Goal: Information Seeking & Learning: Learn about a topic

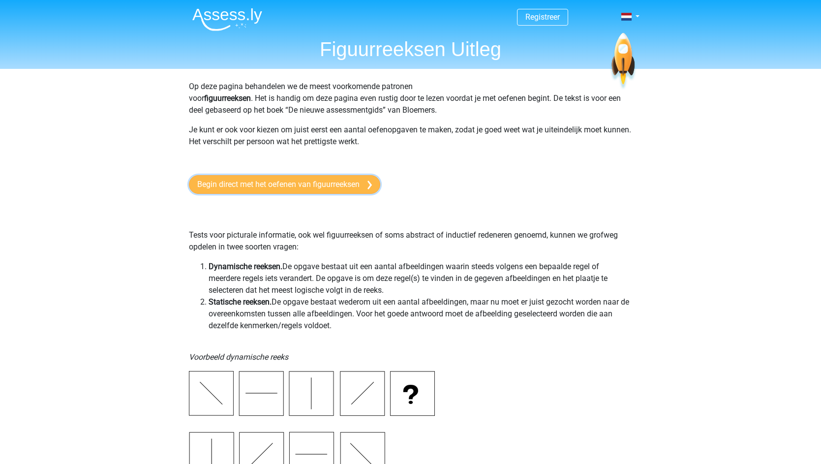
click at [305, 188] on link "Begin direct met het oefenen van figuurreeksen" at bounding box center [284, 184] width 191 height 19
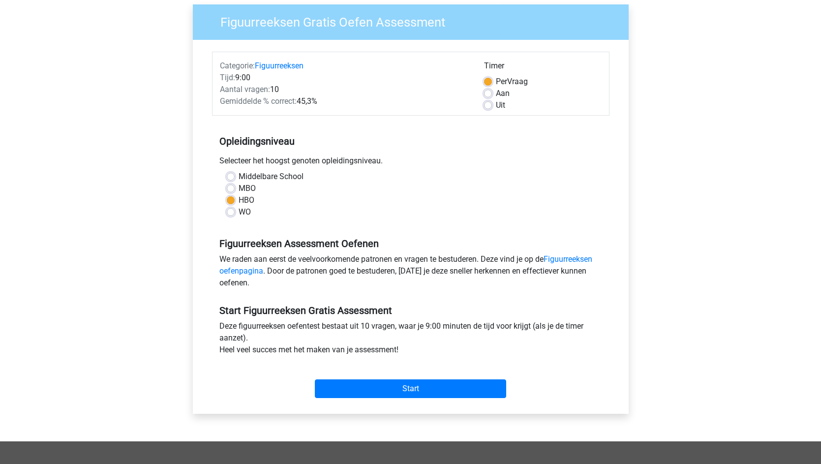
scroll to position [89, 0]
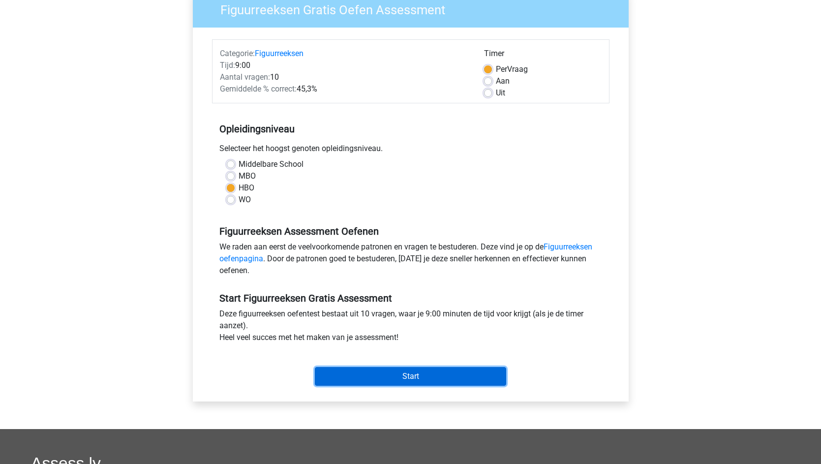
click at [423, 377] on input "Start" at bounding box center [410, 376] width 191 height 19
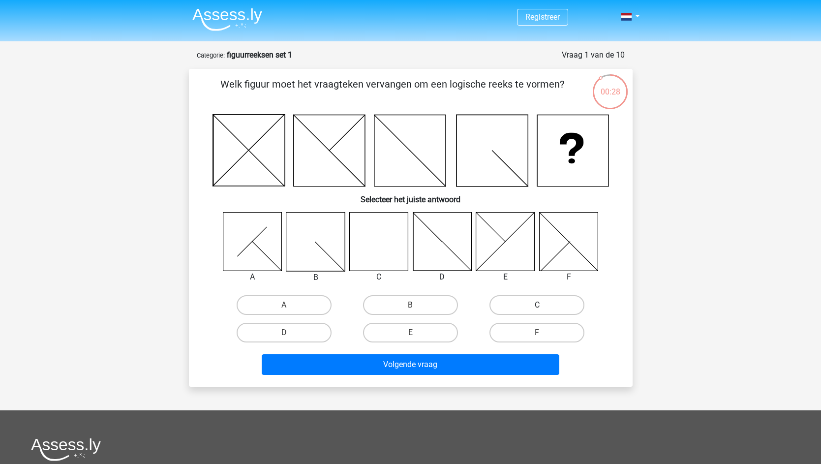
click at [522, 303] on label "C" at bounding box center [537, 305] width 95 height 20
click at [537, 305] on input "C" at bounding box center [540, 308] width 6 height 6
radio input "true"
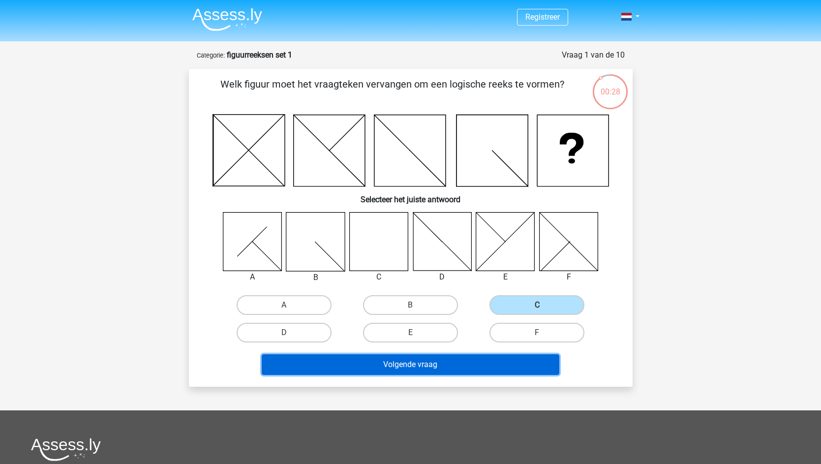
click at [456, 366] on button "Volgende vraag" at bounding box center [411, 364] width 298 height 21
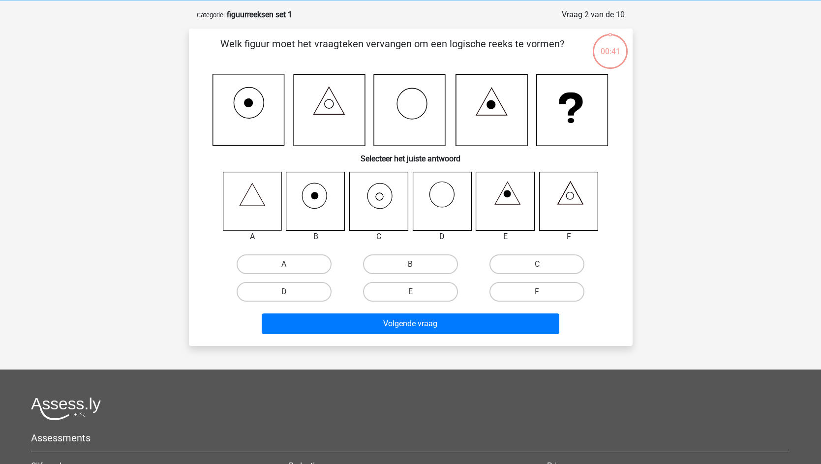
scroll to position [49, 0]
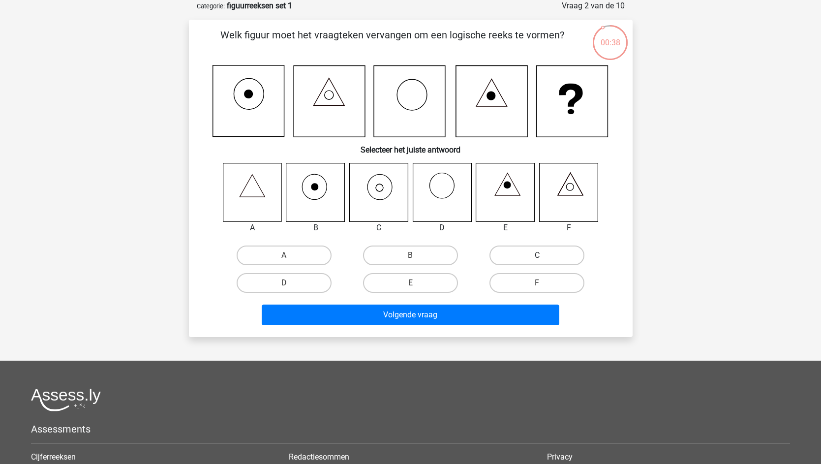
click at [554, 255] on label "C" at bounding box center [537, 256] width 95 height 20
click at [544, 255] on input "C" at bounding box center [540, 258] width 6 height 6
radio input "true"
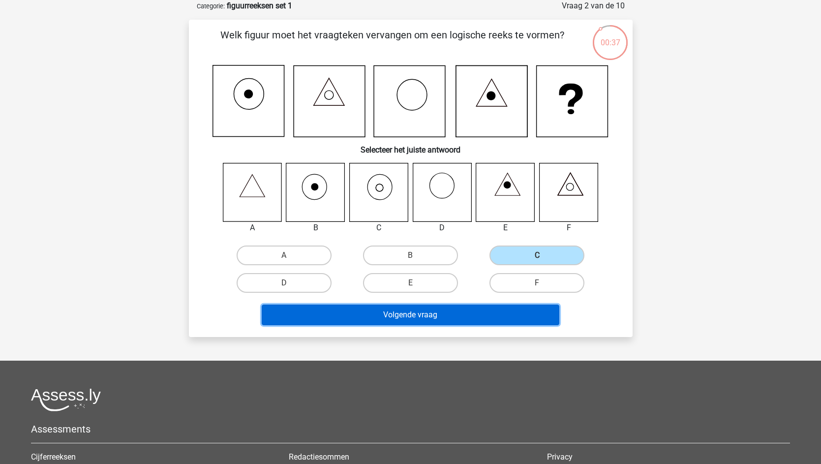
click at [477, 313] on button "Volgende vraag" at bounding box center [411, 315] width 298 height 21
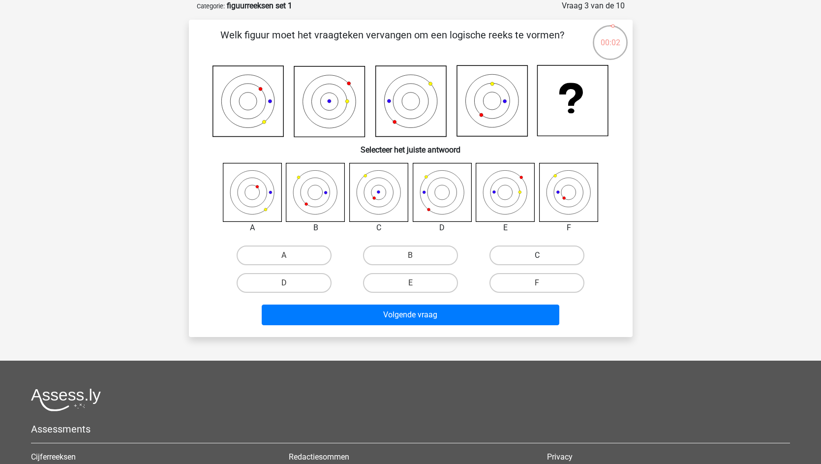
click at [534, 261] on label "C" at bounding box center [537, 256] width 95 height 20
click at [537, 261] on input "C" at bounding box center [540, 258] width 6 height 6
radio input "true"
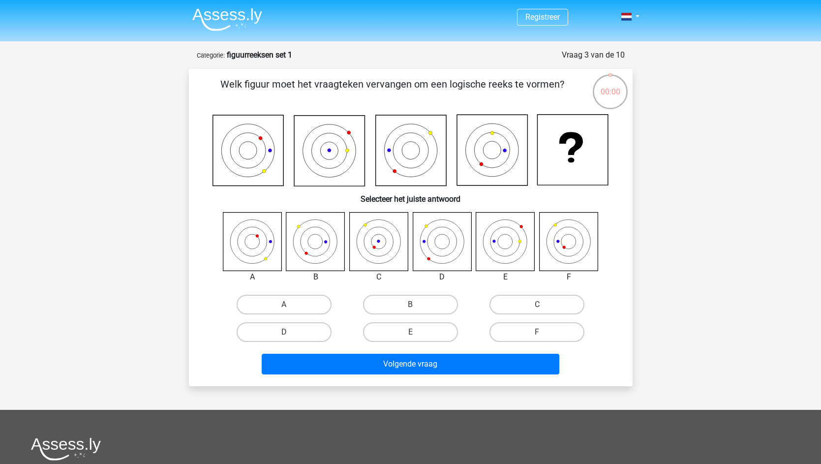
scroll to position [49, 0]
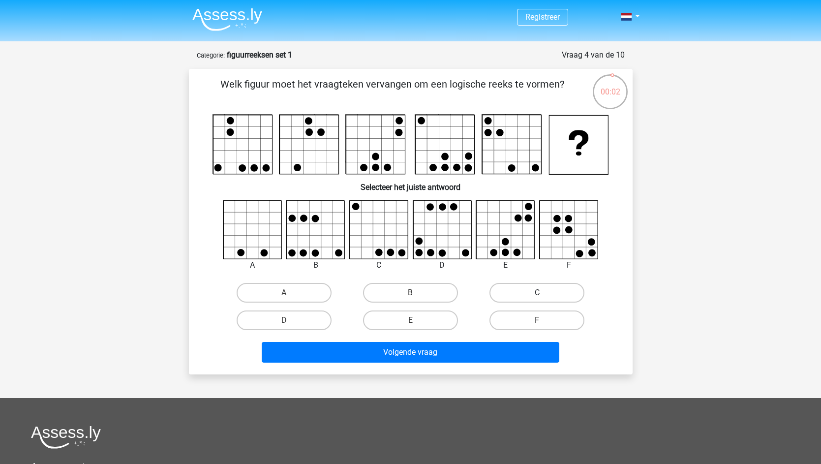
click at [493, 300] on label "C" at bounding box center [537, 293] width 95 height 20
click at [537, 299] on input "C" at bounding box center [540, 296] width 6 height 6
radio input "true"
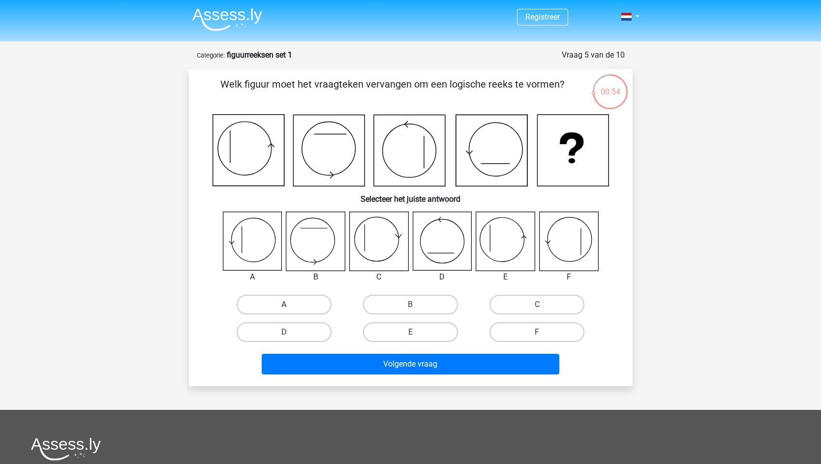
click at [280, 301] on label "A" at bounding box center [284, 305] width 95 height 20
click at [284, 305] on input "A" at bounding box center [287, 308] width 6 height 6
radio input "true"
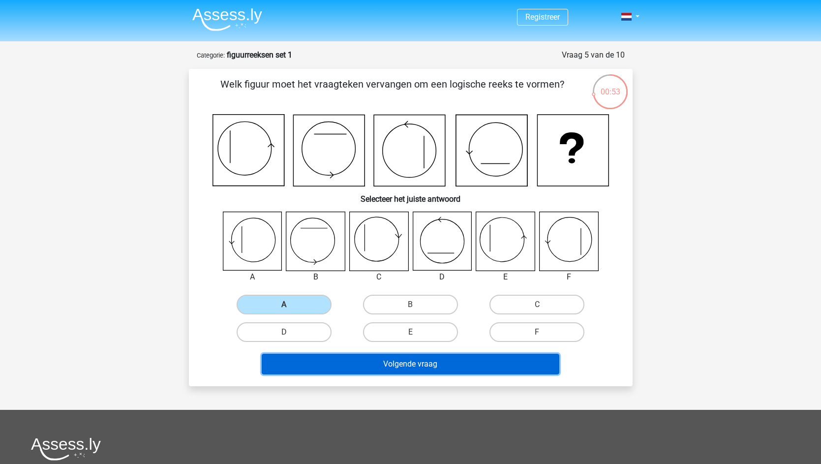
click at [429, 369] on button "Volgende vraag" at bounding box center [411, 364] width 298 height 21
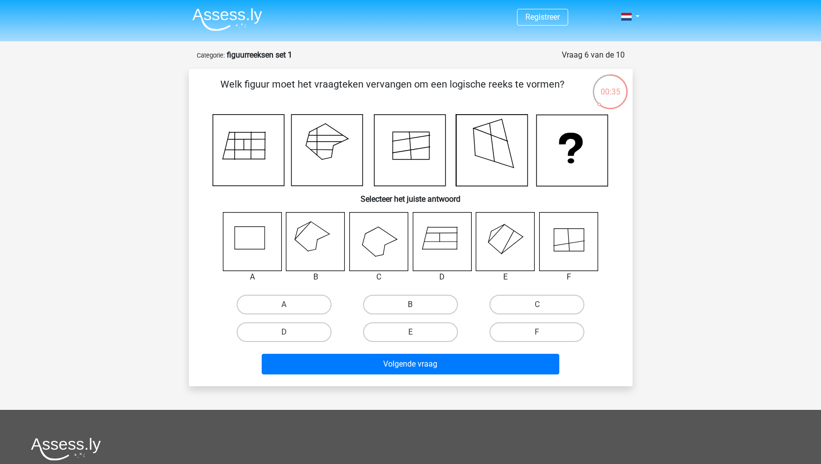
click at [419, 311] on label "B" at bounding box center [410, 305] width 95 height 20
click at [417, 311] on input "B" at bounding box center [413, 308] width 6 height 6
radio input "true"
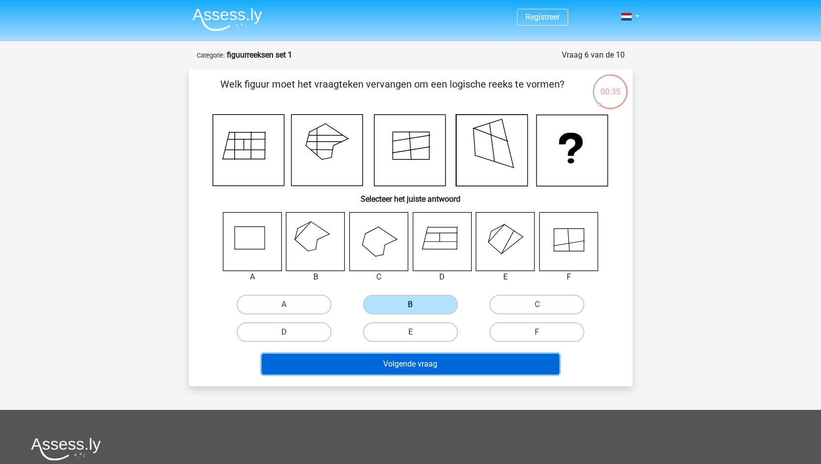
click at [440, 362] on button "Volgende vraag" at bounding box center [411, 364] width 298 height 21
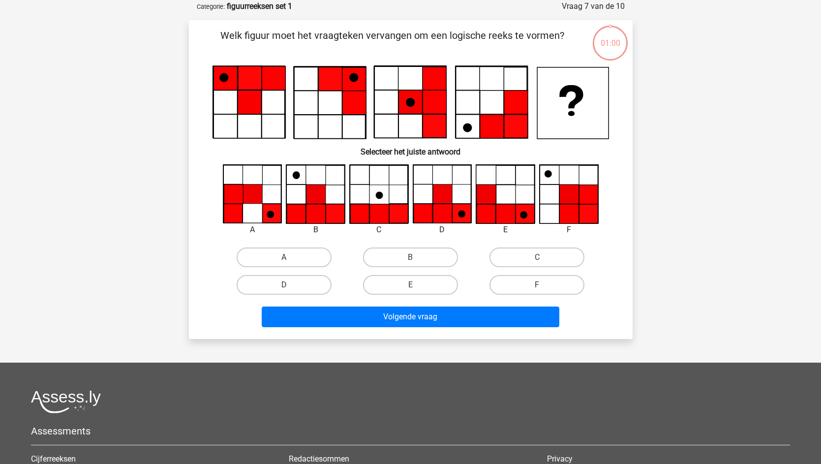
scroll to position [49, 0]
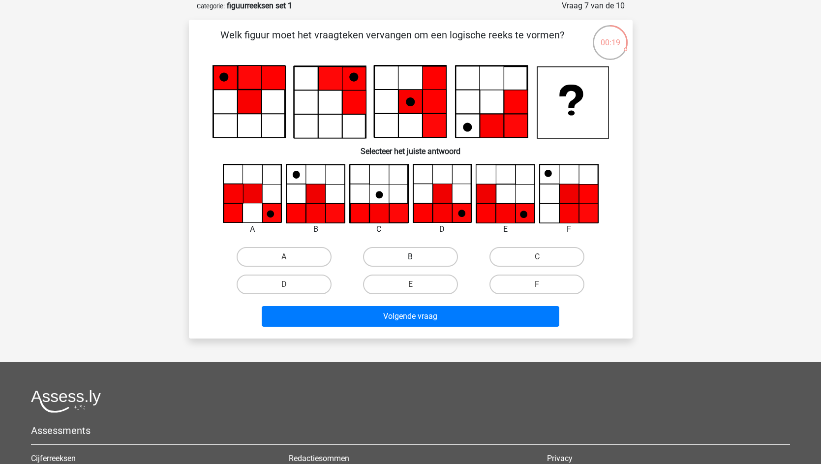
click at [417, 254] on label "B" at bounding box center [410, 257] width 95 height 20
click at [417, 257] on input "B" at bounding box center [413, 260] width 6 height 6
radio input "true"
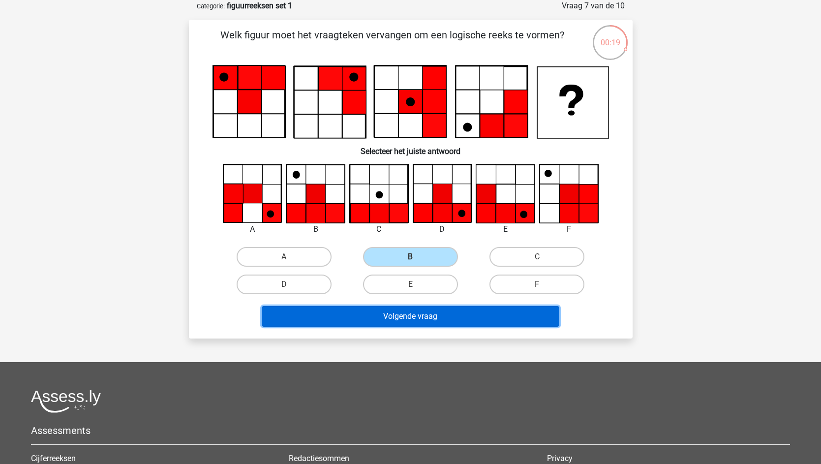
click at [437, 316] on button "Volgende vraag" at bounding box center [411, 316] width 298 height 21
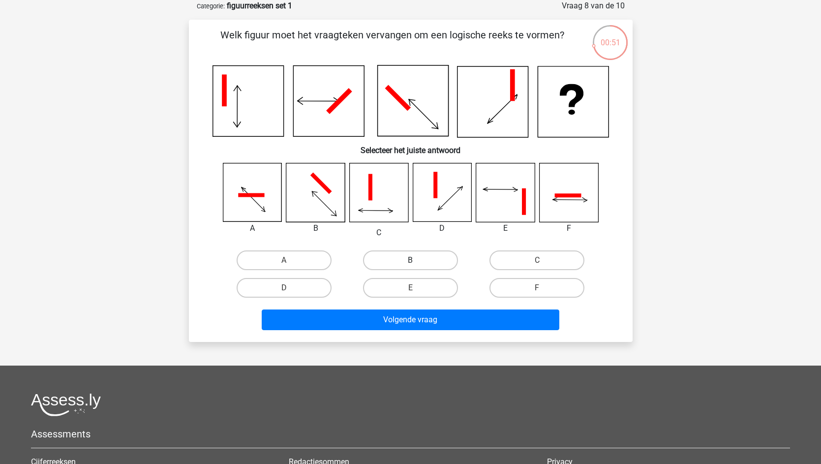
click at [400, 262] on label "B" at bounding box center [410, 260] width 95 height 20
click at [410, 262] on input "B" at bounding box center [413, 263] width 6 height 6
radio input "true"
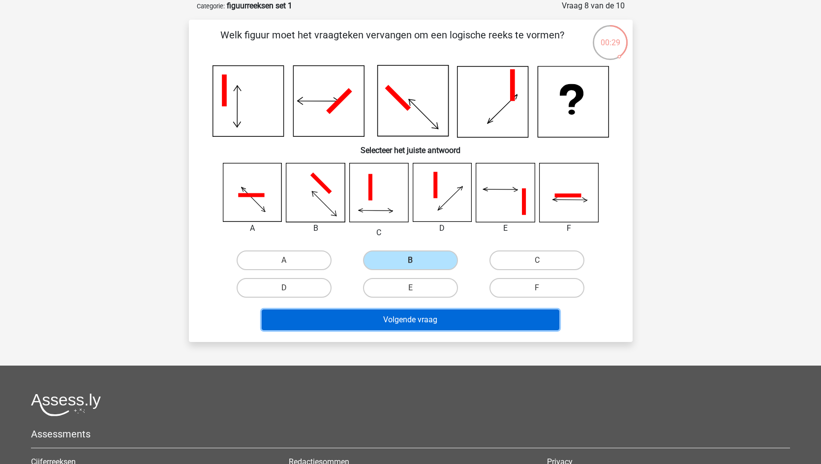
click at [440, 326] on button "Volgende vraag" at bounding box center [411, 320] width 298 height 21
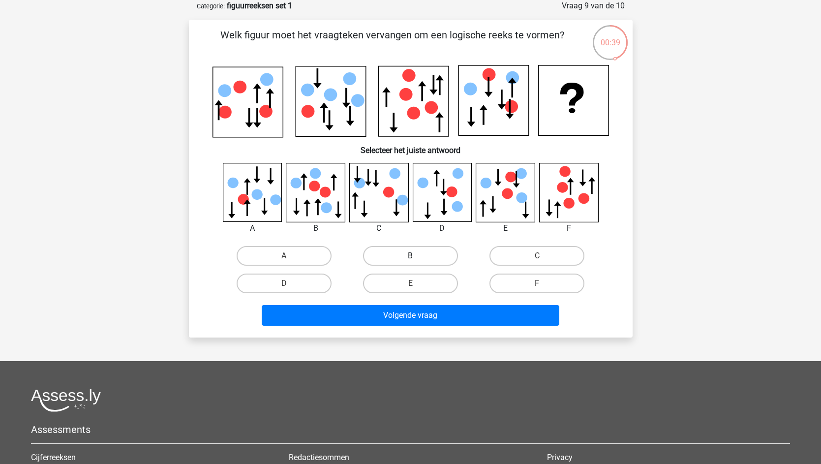
click at [396, 258] on label "B" at bounding box center [410, 256] width 95 height 20
click at [410, 258] on input "B" at bounding box center [413, 259] width 6 height 6
radio input "true"
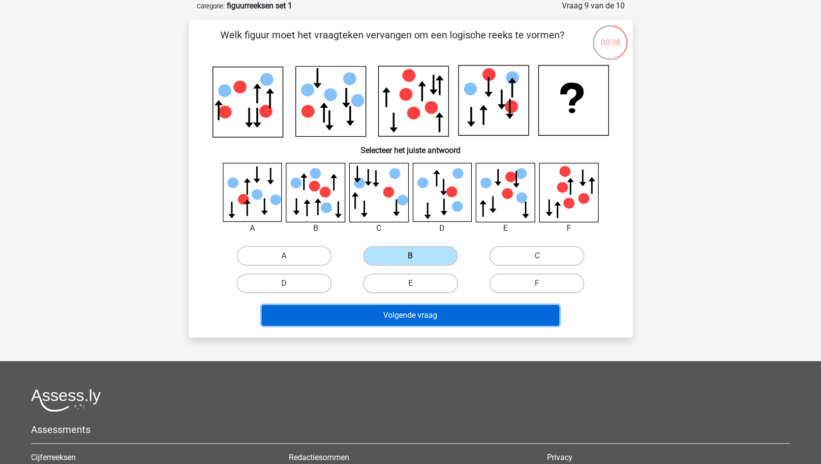
click at [452, 320] on button "Volgende vraag" at bounding box center [411, 315] width 298 height 21
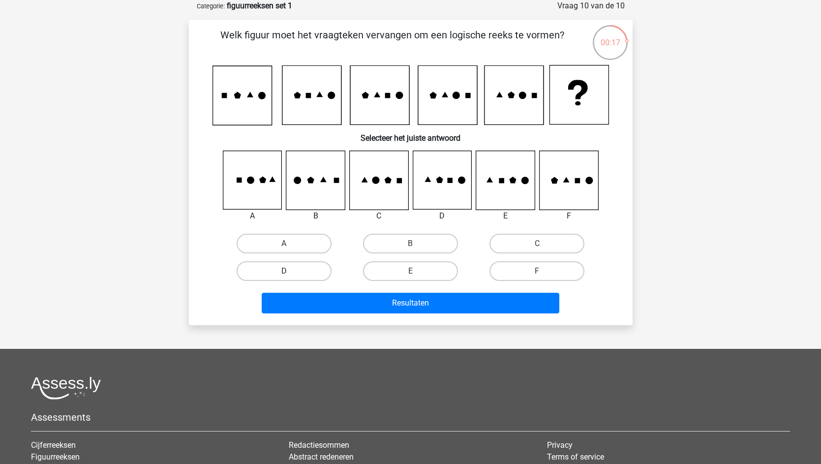
click at [303, 263] on label "D" at bounding box center [284, 271] width 95 height 20
click at [290, 271] on input "D" at bounding box center [287, 274] width 6 height 6
radio input "true"
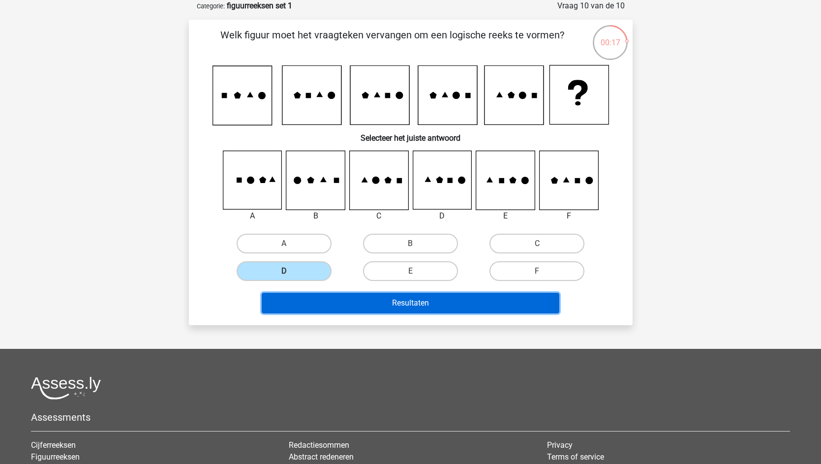
click at [384, 305] on button "Resultaten" at bounding box center [411, 303] width 298 height 21
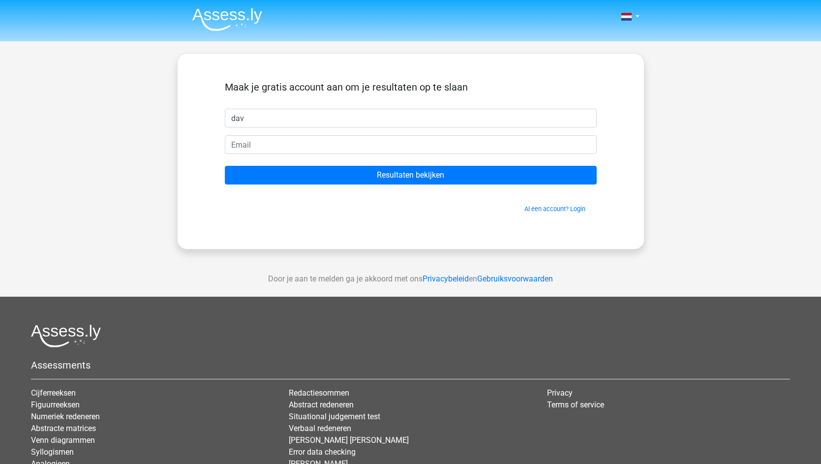
type input "dav"
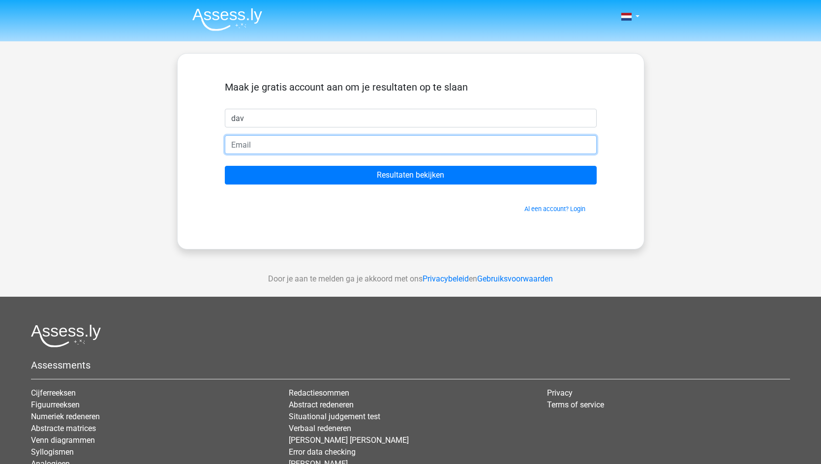
click at [388, 141] on input "email" at bounding box center [411, 144] width 372 height 19
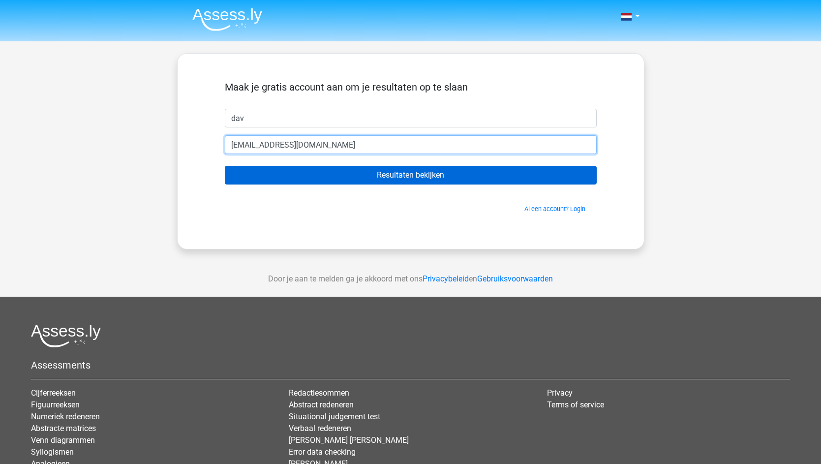
type input "[EMAIL_ADDRESS][DOMAIN_NAME]"
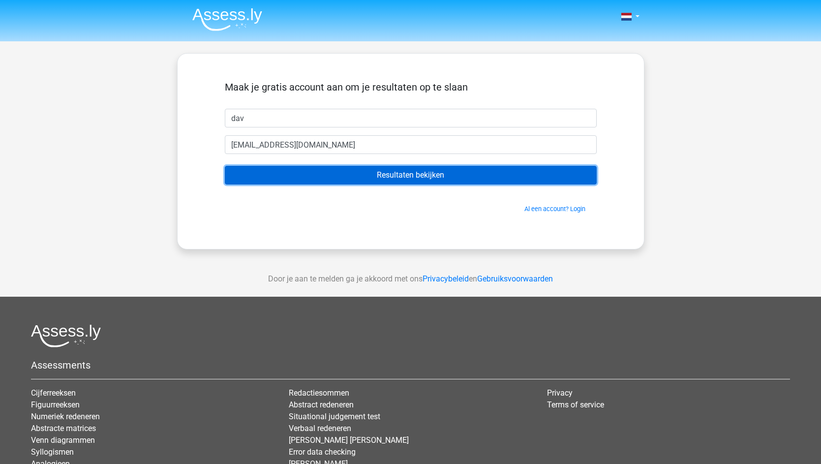
click at [528, 183] on input "Resultaten bekijken" at bounding box center [411, 175] width 372 height 19
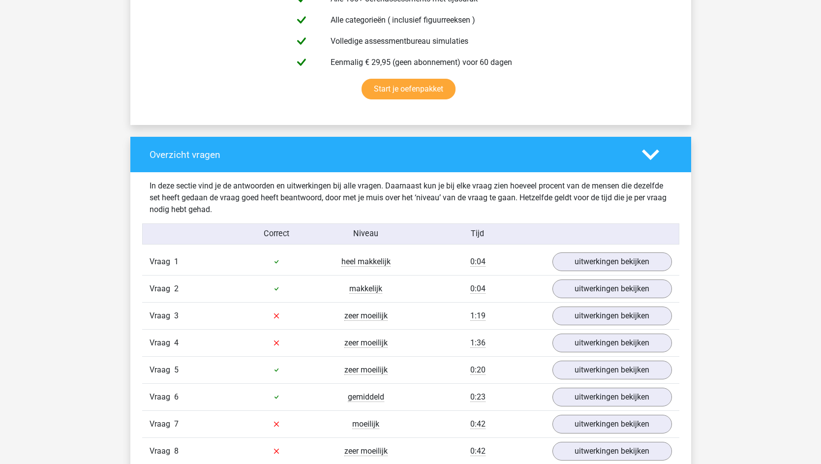
scroll to position [753, 0]
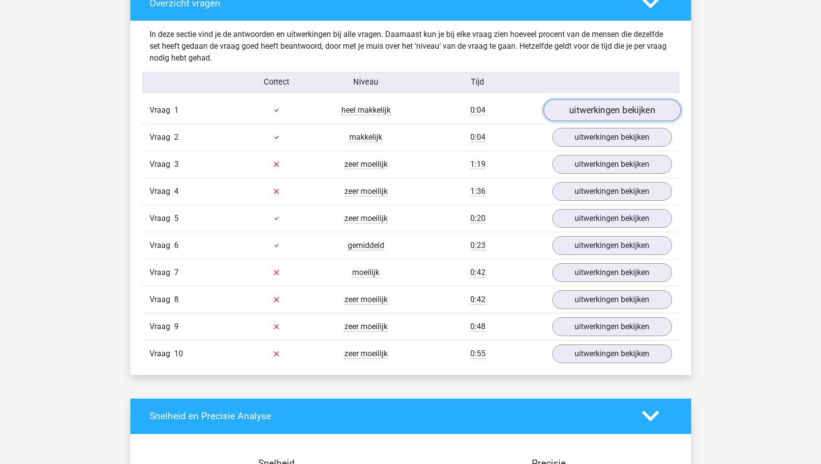
click at [617, 110] on link "uitwerkingen bekijken" at bounding box center [611, 110] width 137 height 22
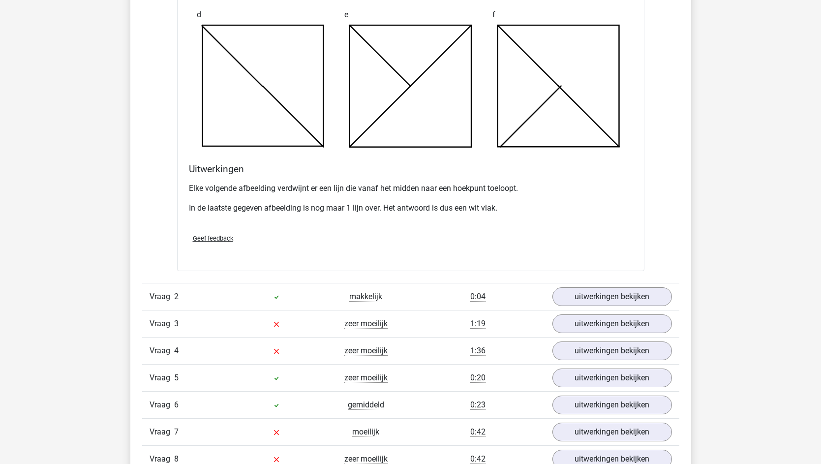
scroll to position [1366, 0]
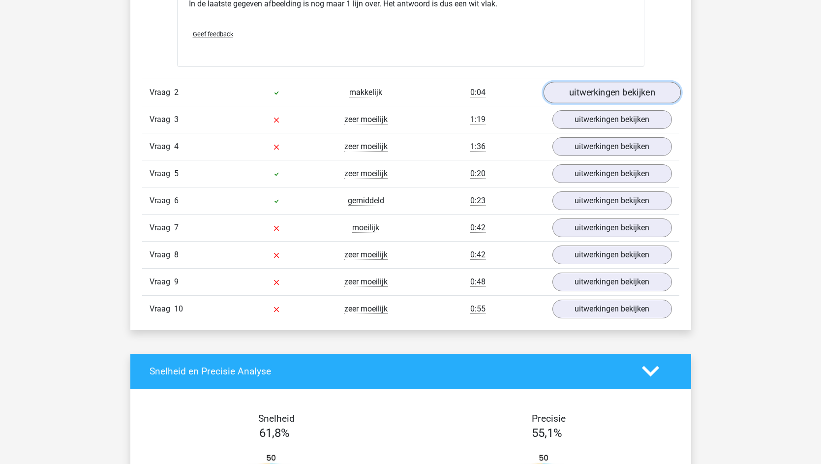
click at [642, 92] on link "uitwerkingen bekijken" at bounding box center [611, 93] width 137 height 22
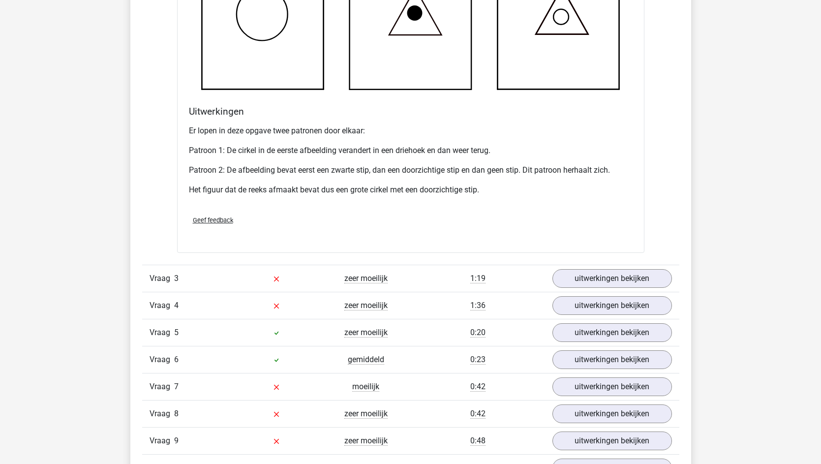
scroll to position [1921, 0]
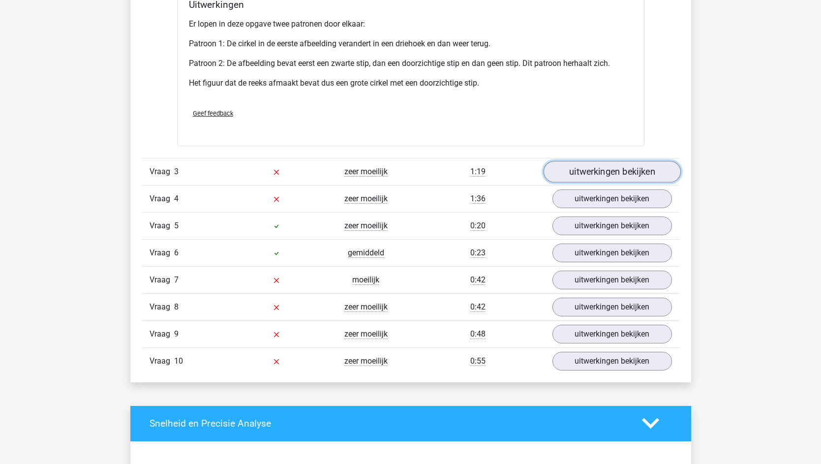
click at [623, 165] on link "uitwerkingen bekijken" at bounding box center [611, 172] width 137 height 22
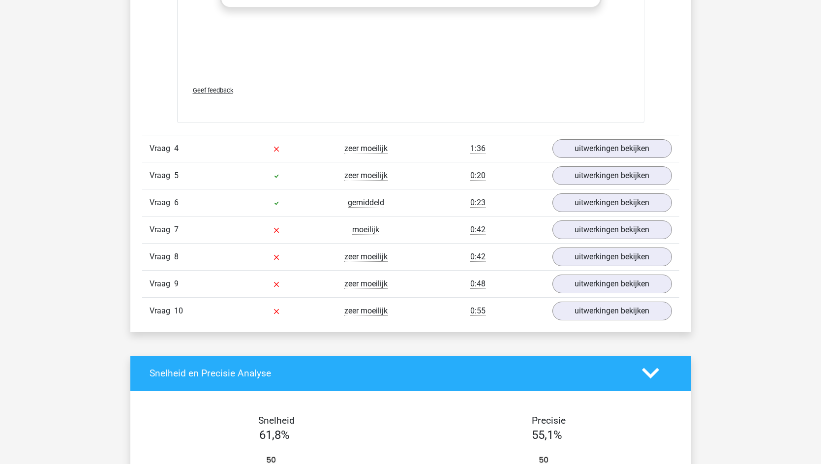
scroll to position [2826, 0]
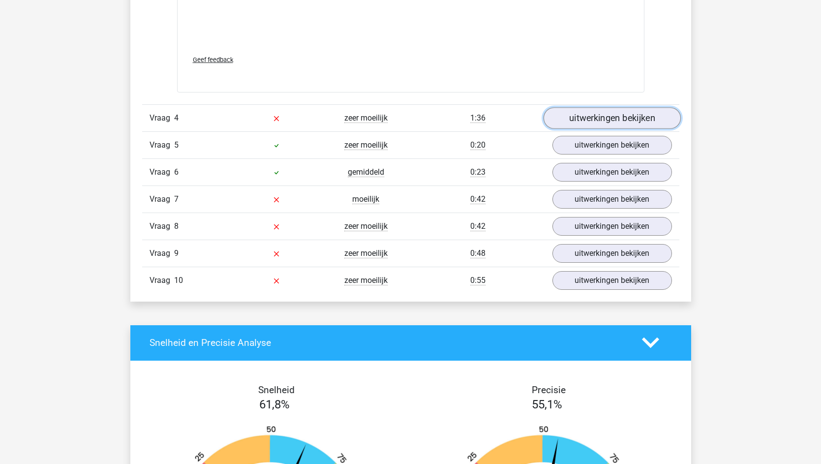
click at [635, 123] on link "uitwerkingen bekijken" at bounding box center [611, 118] width 137 height 22
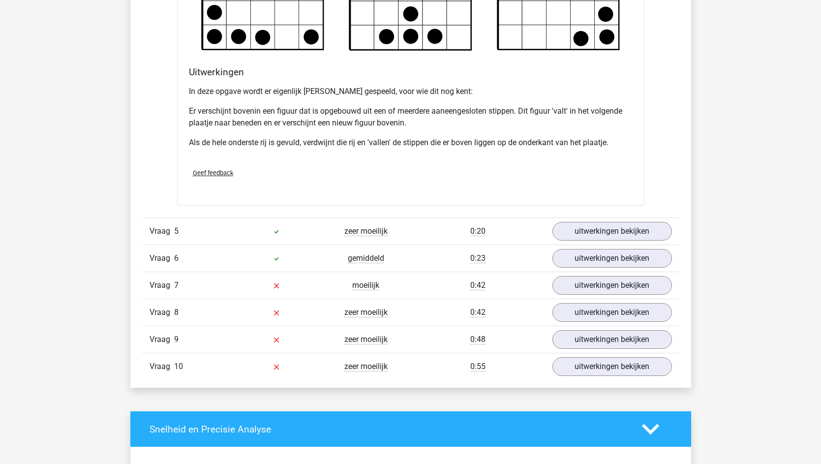
scroll to position [3328, 0]
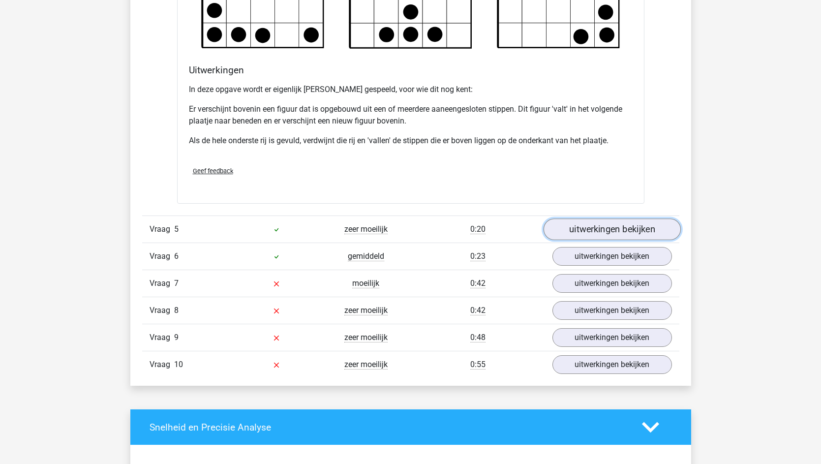
click at [582, 233] on link "uitwerkingen bekijken" at bounding box center [611, 230] width 137 height 22
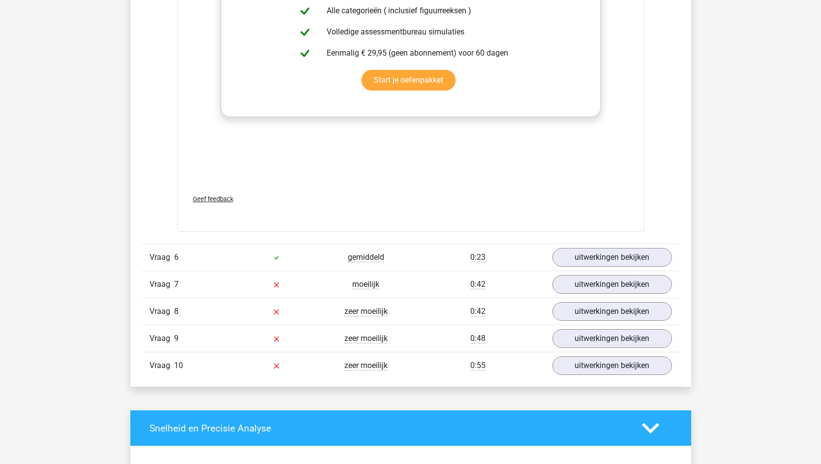
scroll to position [4185, 0]
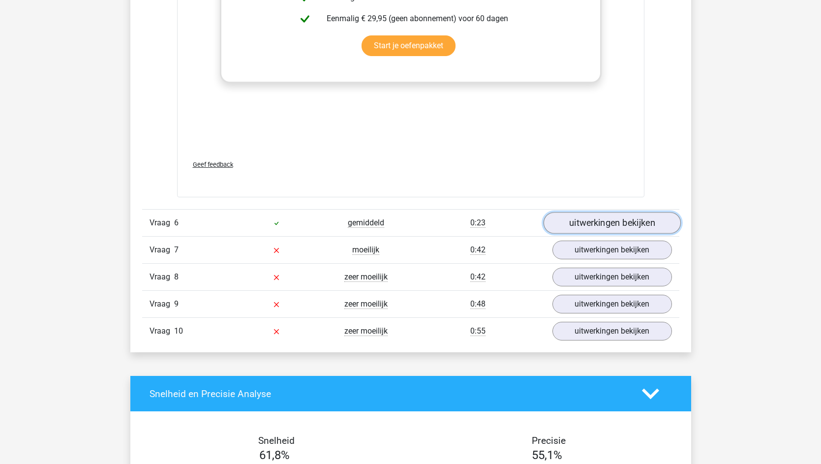
click at [570, 225] on link "uitwerkingen bekijken" at bounding box center [611, 223] width 137 height 22
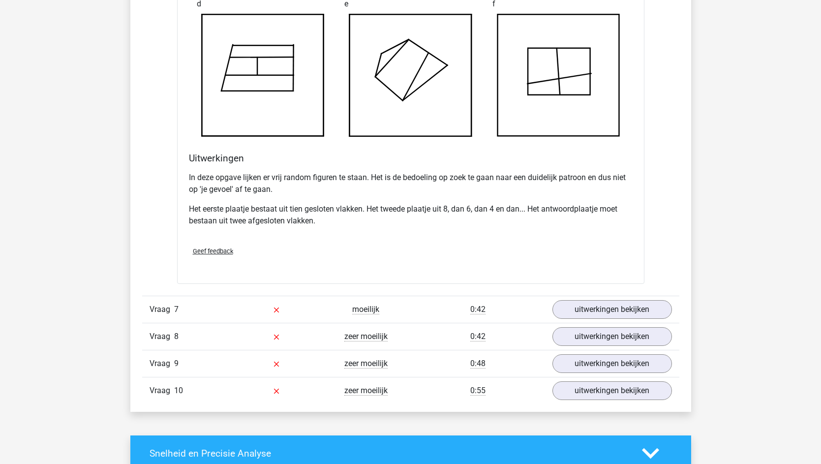
scroll to position [4770, 0]
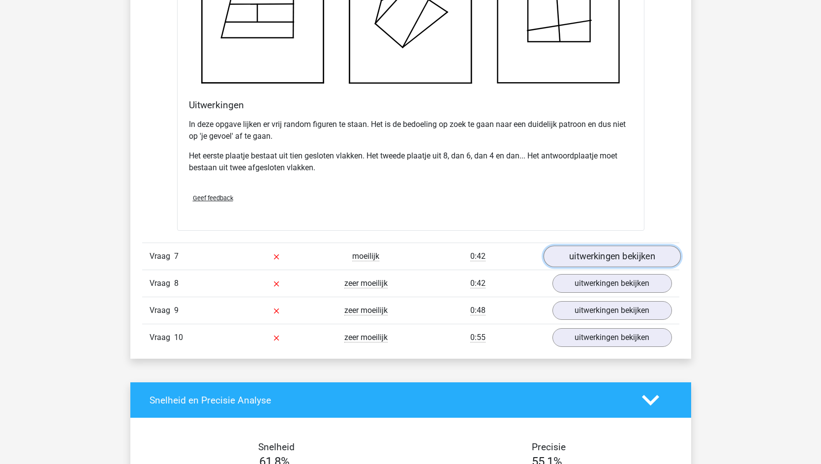
click at [586, 251] on link "uitwerkingen bekijken" at bounding box center [611, 257] width 137 height 22
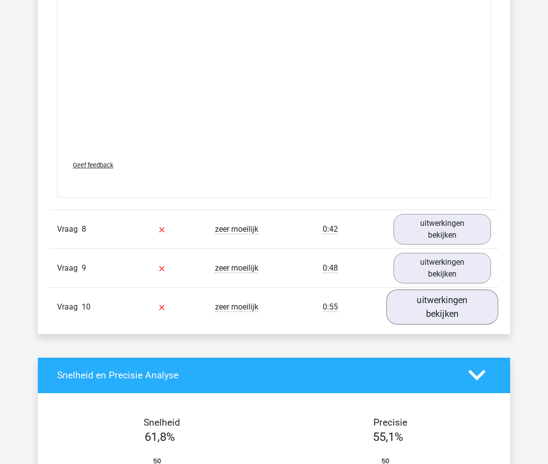
scroll to position [5734, 0]
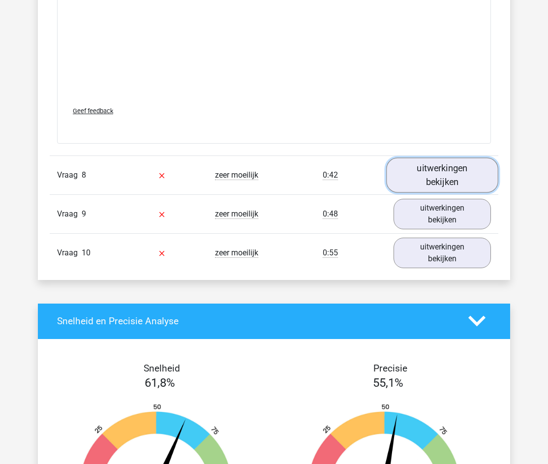
click at [428, 180] on link "uitwerkingen bekijken" at bounding box center [442, 174] width 112 height 35
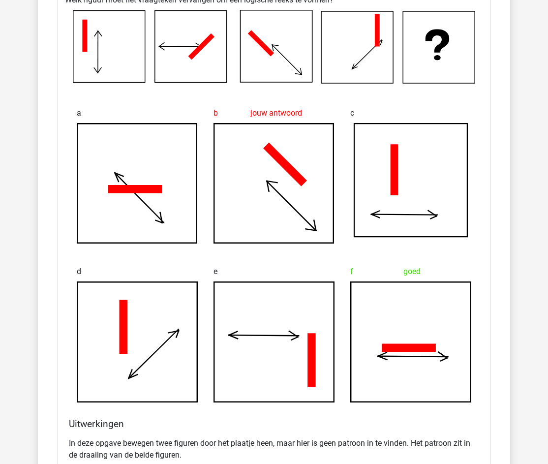
scroll to position [5940, 0]
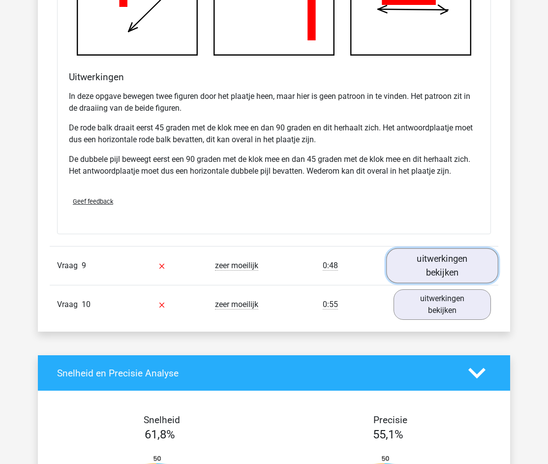
click at [430, 269] on link "uitwerkingen bekijken" at bounding box center [442, 265] width 112 height 35
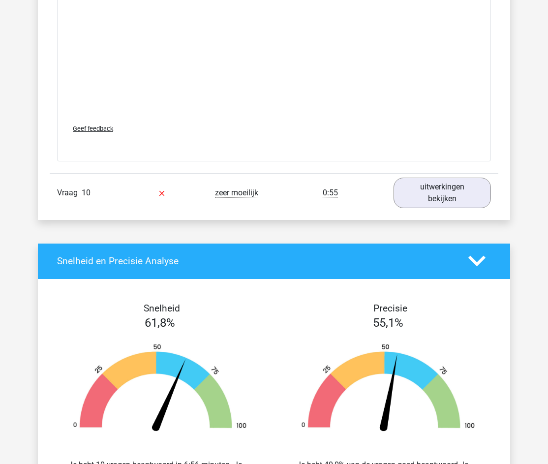
scroll to position [7266, 0]
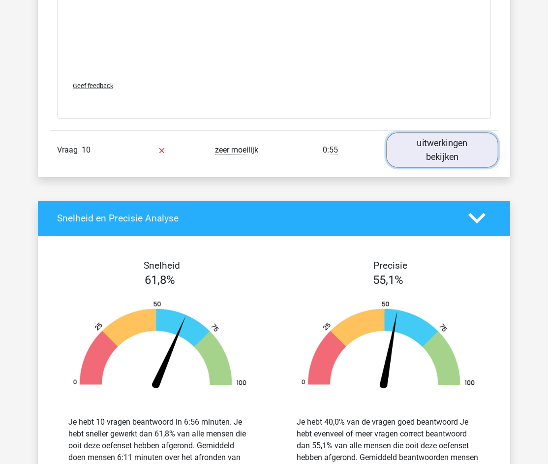
click at [431, 151] on link "uitwerkingen bekijken" at bounding box center [442, 149] width 112 height 35
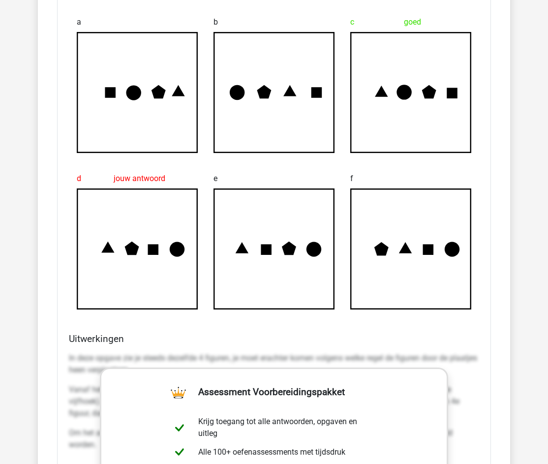
scroll to position [7591, 0]
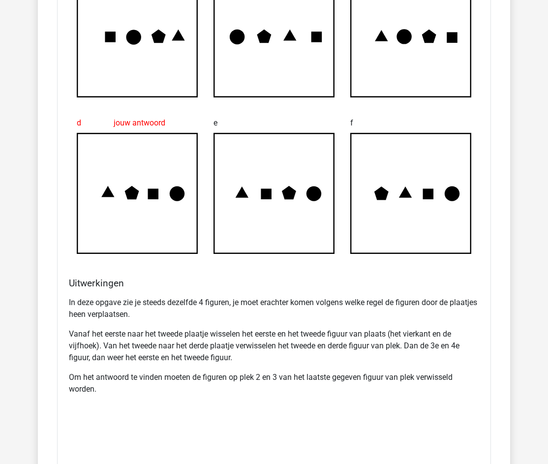
click at [300, 319] on p "In deze opgave zie je steeds dezelfde 4 figuren, je moet erachter komen volgens…" at bounding box center [274, 309] width 410 height 24
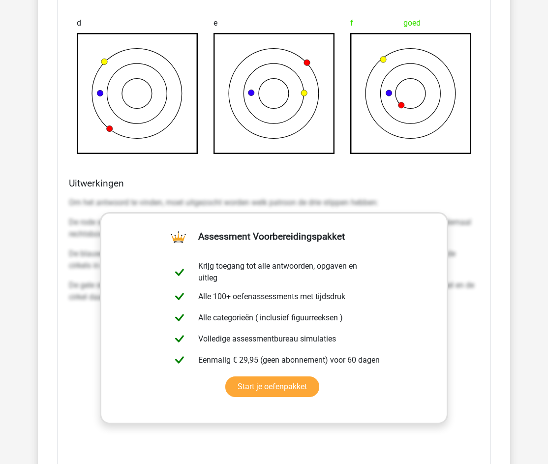
scroll to position [2417, 0]
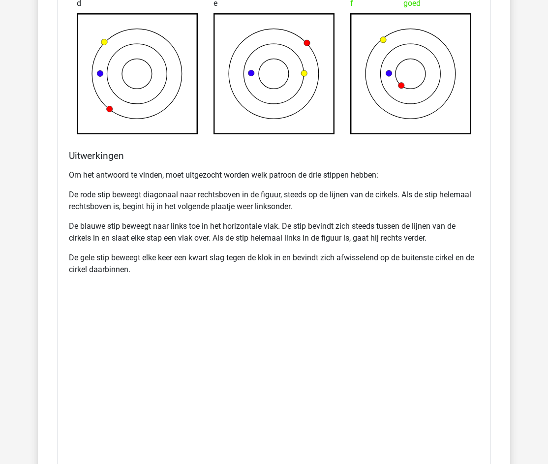
click at [330, 303] on div "Om het antwoord te vinden, moet uitgezocht worden welk patroon de drie stippen …" at bounding box center [274, 312] width 410 height 295
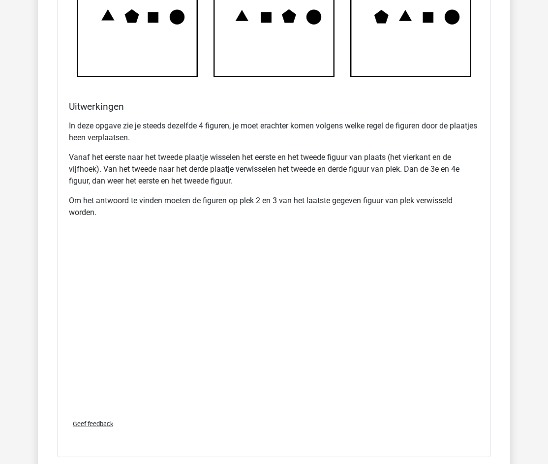
scroll to position [7943, 0]
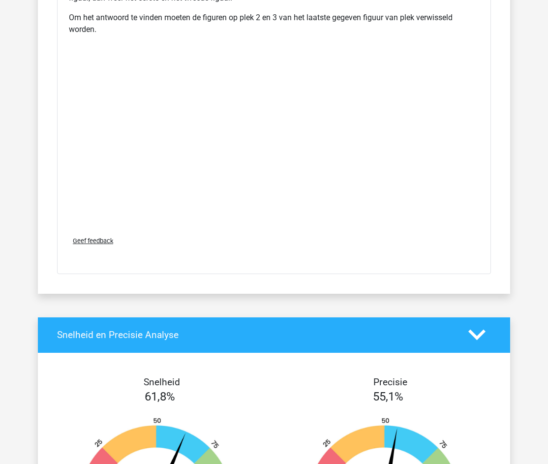
drag, startPoint x: 410, startPoint y: 324, endPoint x: 421, endPoint y: 247, distance: 78.0
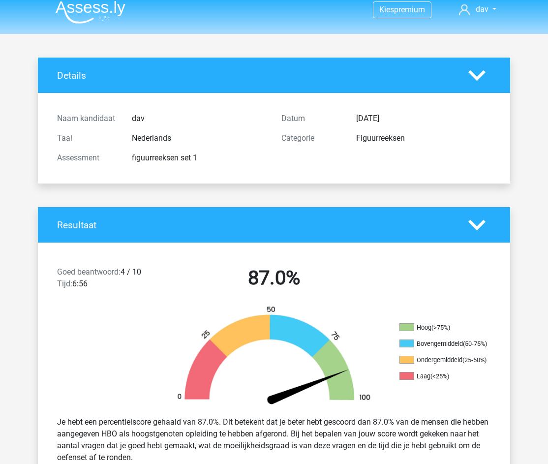
scroll to position [0, 0]
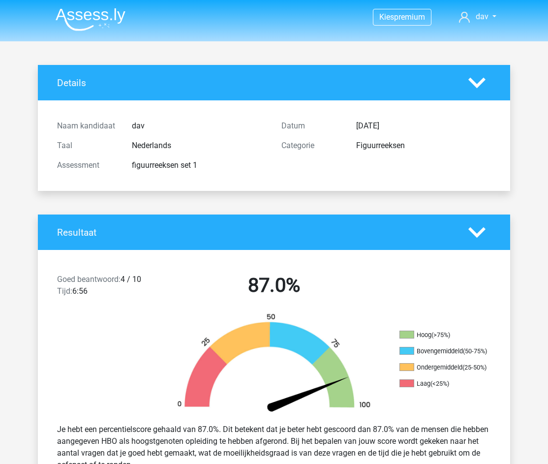
click at [111, 18] on img at bounding box center [91, 19] width 70 height 23
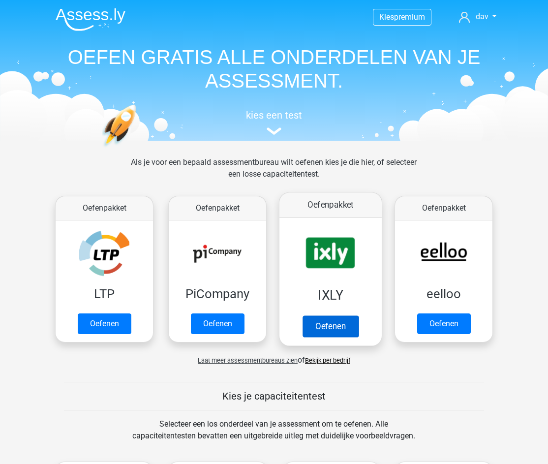
scroll to position [2, 0]
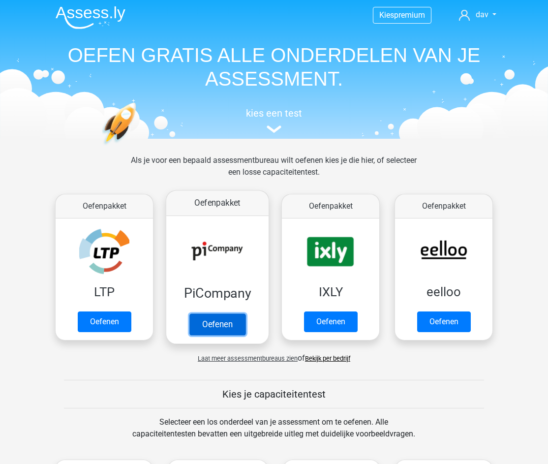
click at [234, 319] on link "Oefenen" at bounding box center [217, 324] width 56 height 22
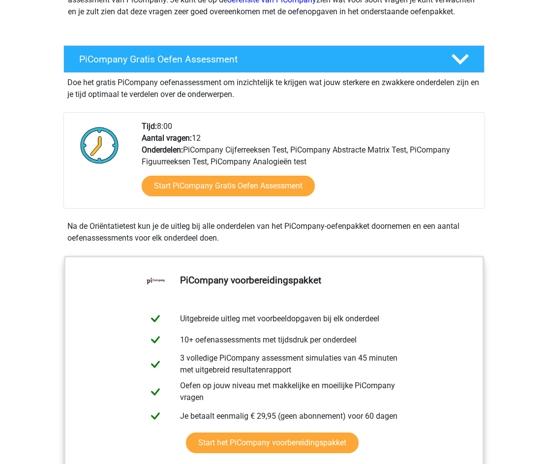
scroll to position [145, 0]
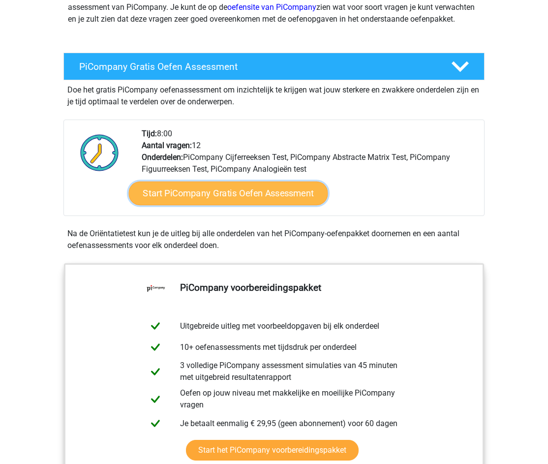
click at [271, 205] on link "Start PiCompany Gratis Oefen Assessment" at bounding box center [228, 194] width 199 height 24
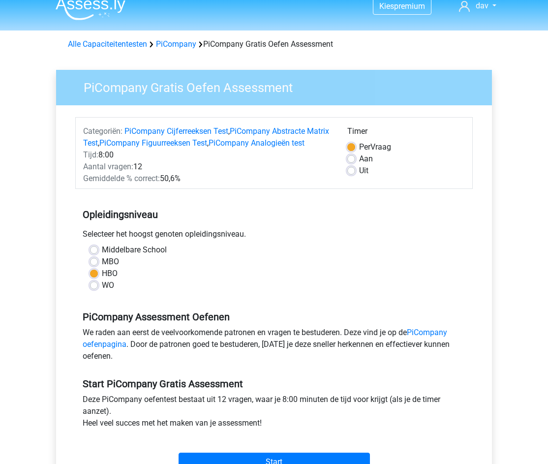
scroll to position [13, 0]
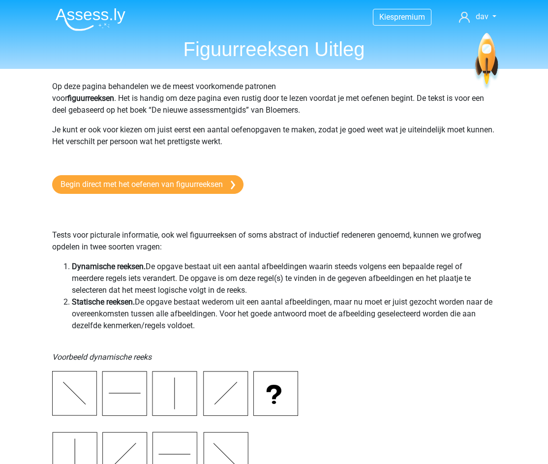
click at [95, 22] on img at bounding box center [91, 19] width 70 height 23
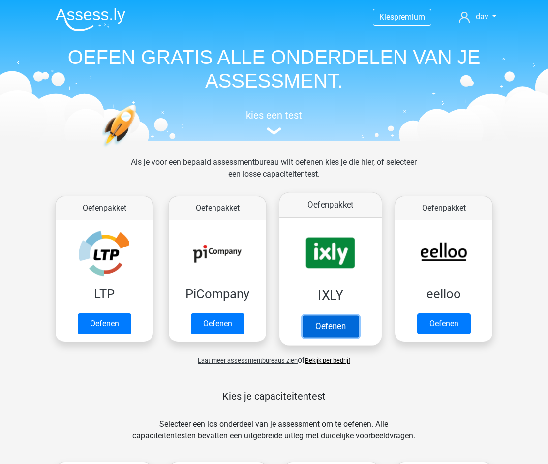
click at [341, 315] on link "Oefenen" at bounding box center [331, 326] width 56 height 22
click at [322, 315] on link "Oefenen" at bounding box center [331, 326] width 56 height 22
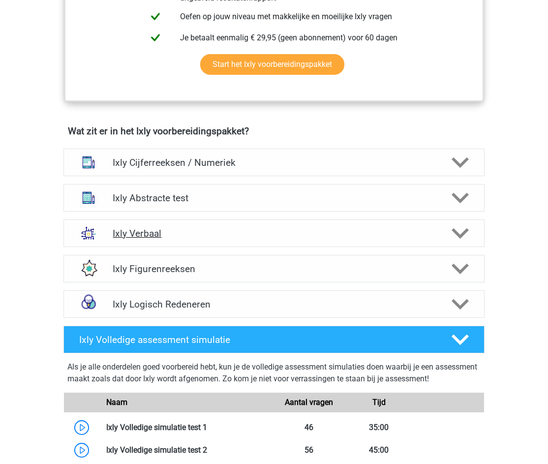
scroll to position [527, 0]
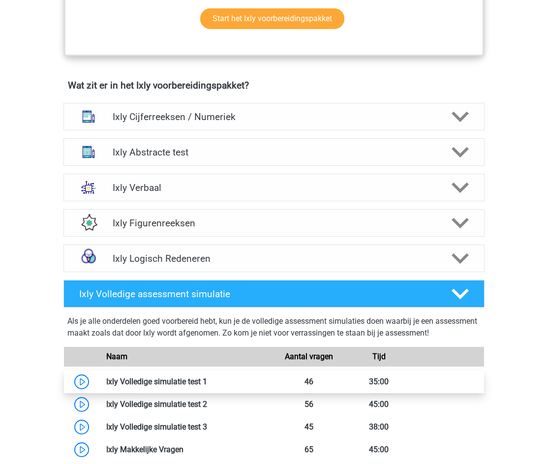
scroll to position [678, 0]
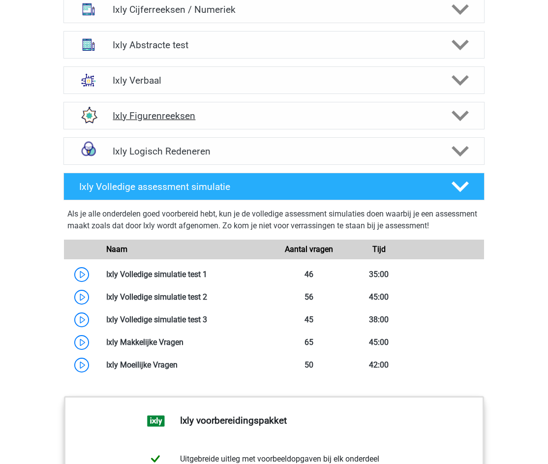
click at [253, 125] on div "Ixly Figurenreeksen" at bounding box center [273, 116] width 421 height 28
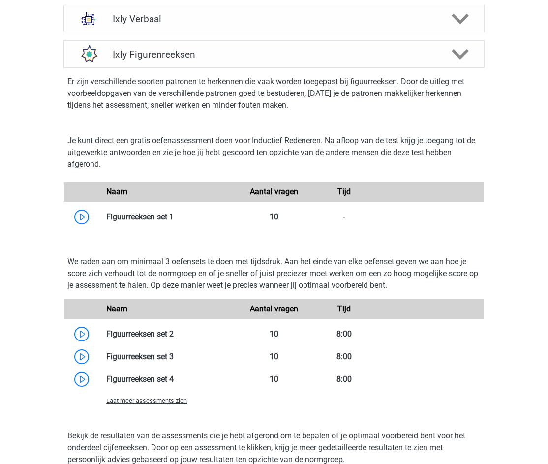
scroll to position [746, 0]
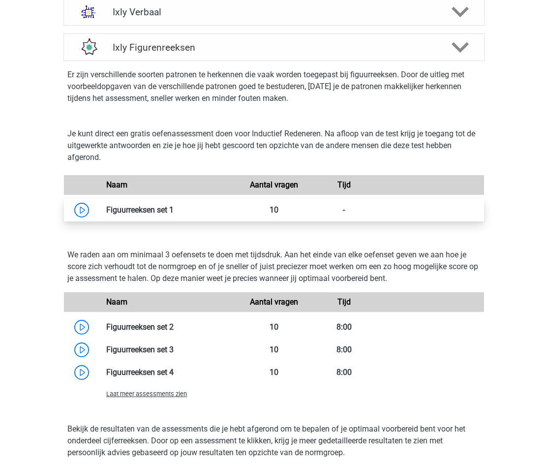
click at [174, 211] on link at bounding box center [174, 209] width 0 height 9
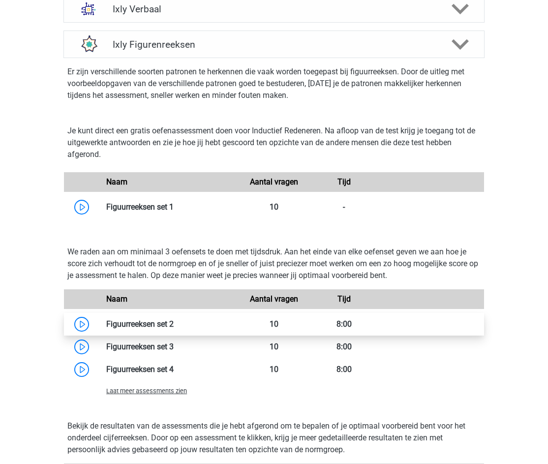
scroll to position [814, 0]
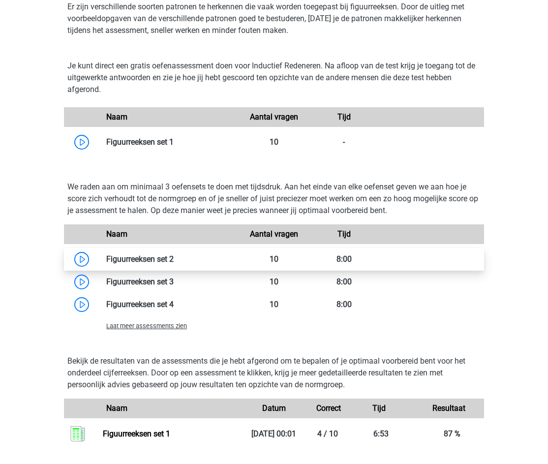
click at [174, 261] on link at bounding box center [174, 258] width 0 height 9
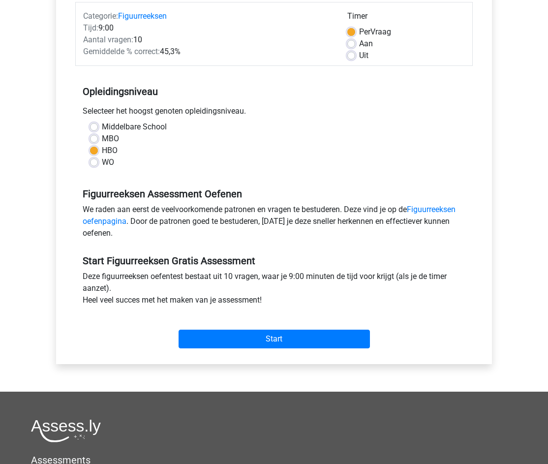
scroll to position [151, 0]
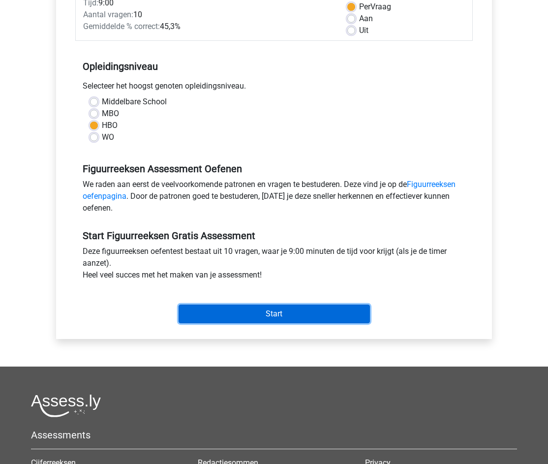
click at [271, 315] on input "Start" at bounding box center [274, 314] width 191 height 19
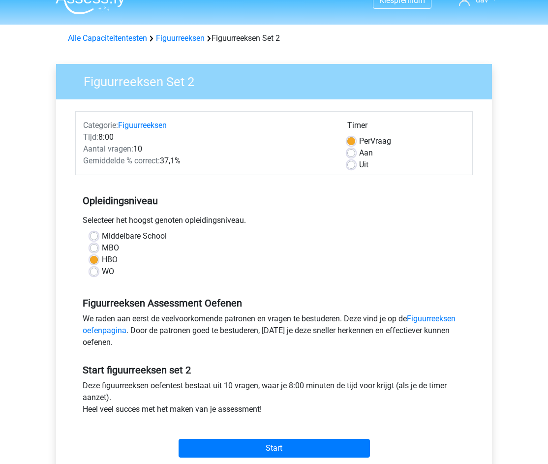
scroll to position [76, 0]
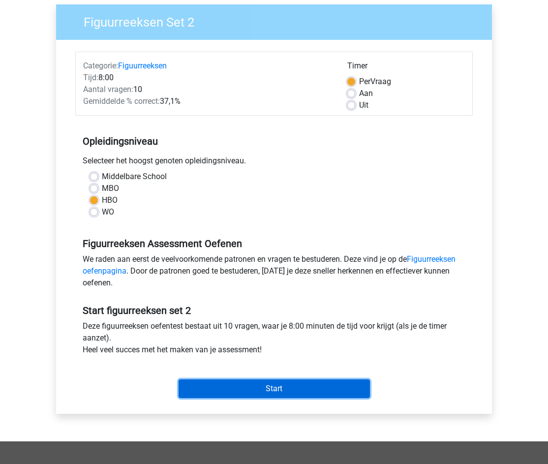
click at [279, 396] on input "Start" at bounding box center [274, 388] width 191 height 19
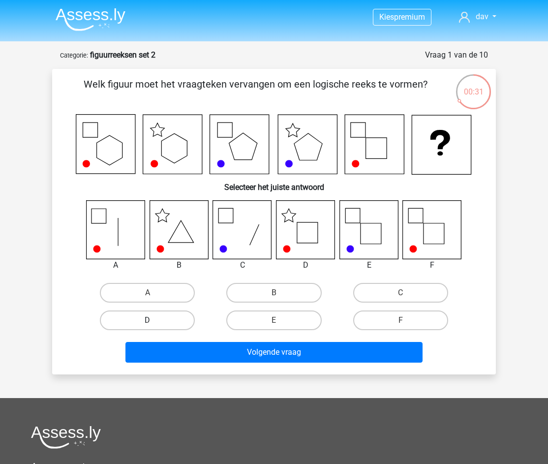
click at [178, 318] on label "D" at bounding box center [147, 321] width 95 height 20
click at [154, 320] on input "D" at bounding box center [151, 323] width 6 height 6
radio input "true"
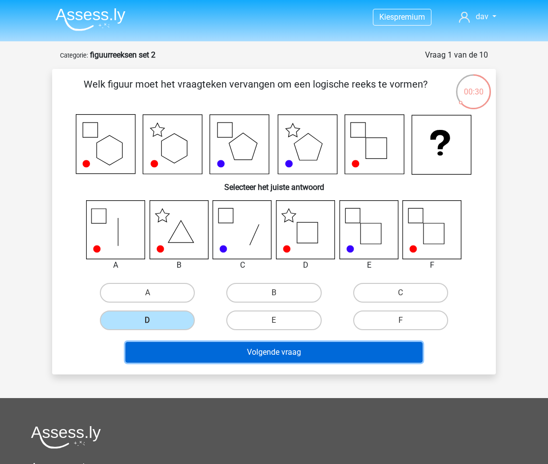
click at [270, 352] on button "Volgende vraag" at bounding box center [274, 352] width 298 height 21
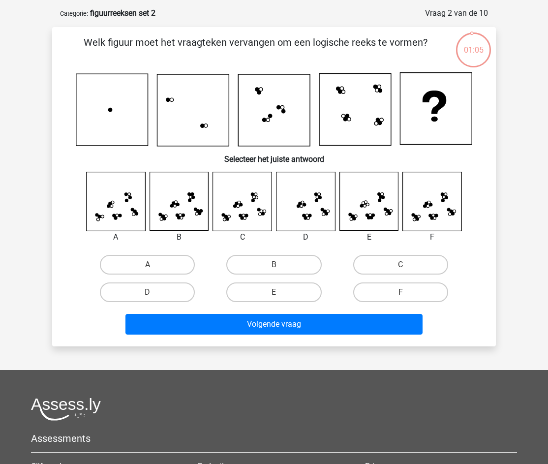
scroll to position [41, 0]
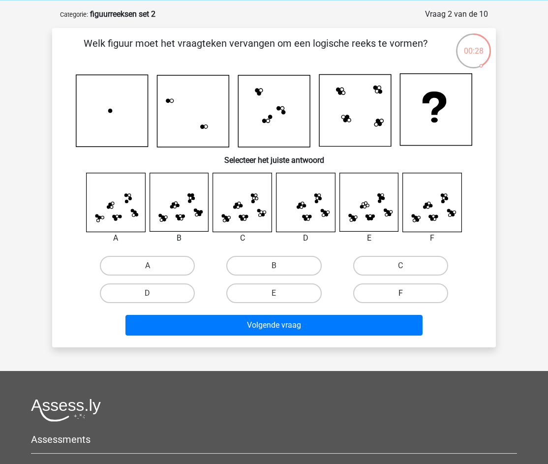
click at [384, 292] on label "F" at bounding box center [400, 293] width 95 height 20
click at [401, 293] on input "F" at bounding box center [404, 296] width 6 height 6
radio input "true"
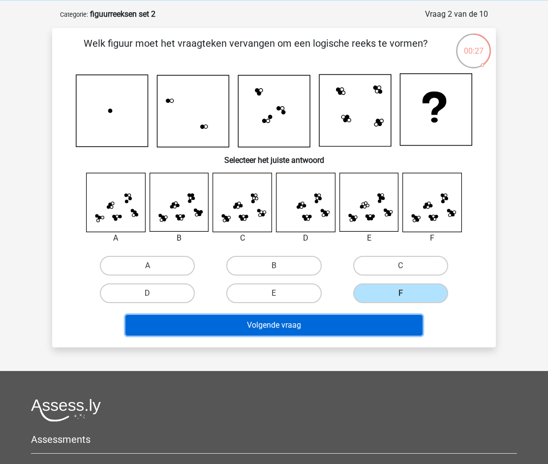
click at [369, 319] on button "Volgende vraag" at bounding box center [274, 325] width 298 height 21
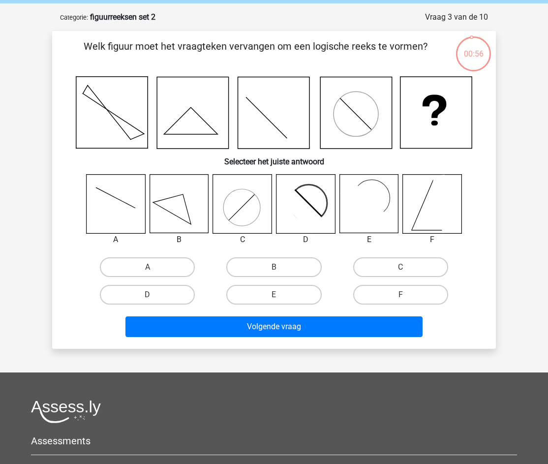
scroll to position [36, 0]
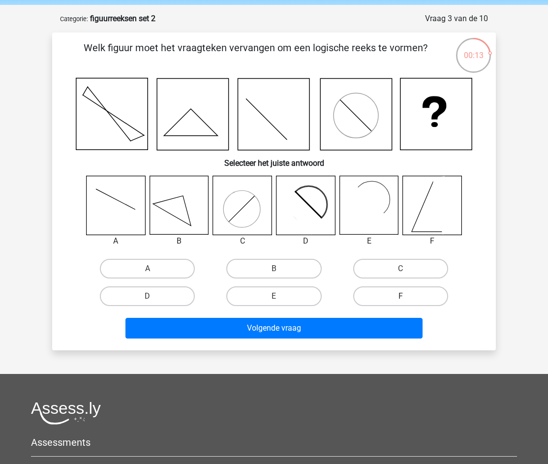
click at [391, 301] on label "F" at bounding box center [400, 296] width 95 height 20
click at [401, 301] on input "F" at bounding box center [404, 299] width 6 height 6
radio input "true"
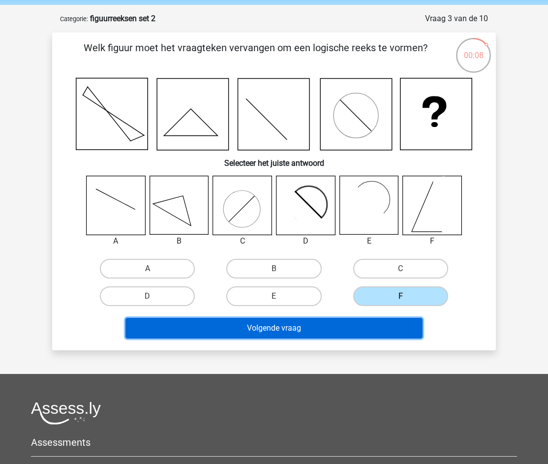
click at [356, 330] on button "Volgende vraag" at bounding box center [274, 328] width 298 height 21
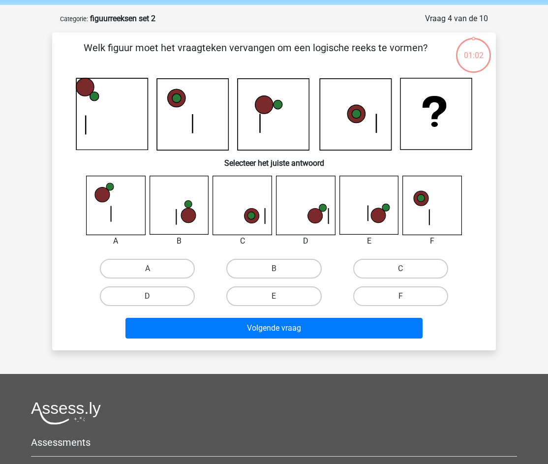
scroll to position [49, 0]
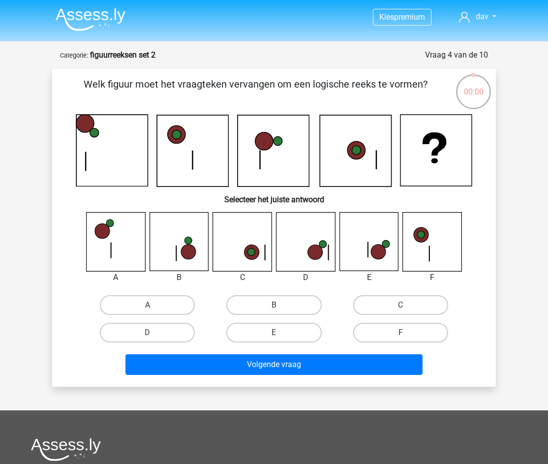
scroll to position [49, 0]
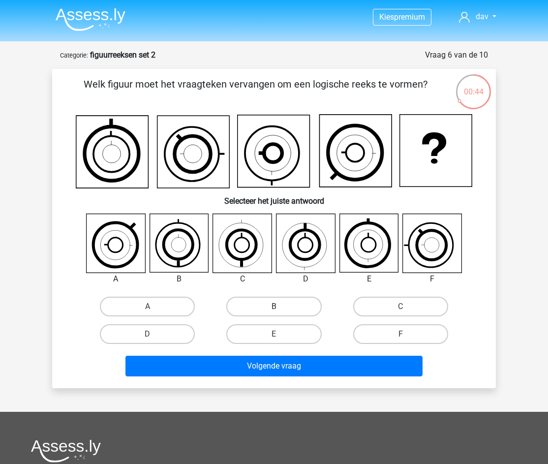
click at [261, 307] on label "B" at bounding box center [273, 307] width 95 height 20
click at [274, 307] on input "B" at bounding box center [277, 310] width 6 height 6
radio input "true"
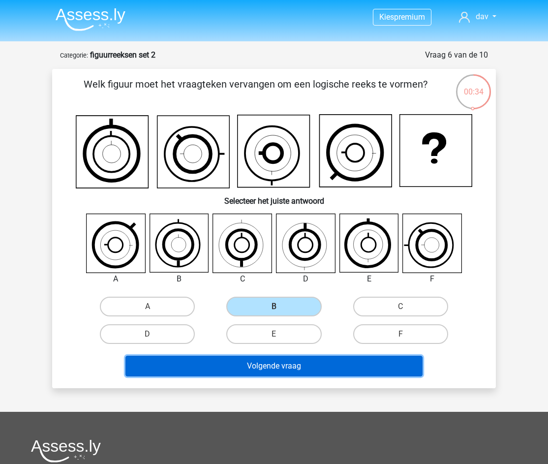
click at [318, 360] on button "Volgende vraag" at bounding box center [274, 366] width 298 height 21
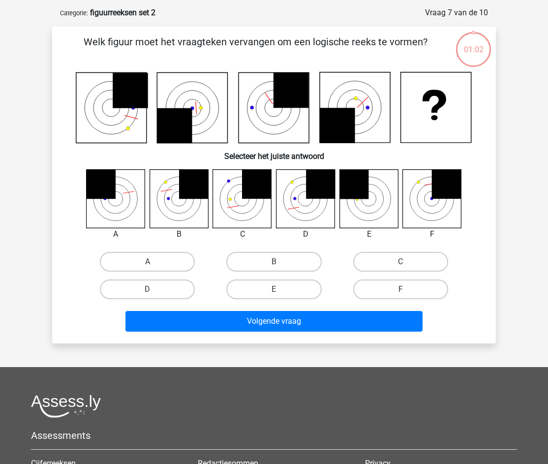
scroll to position [49, 0]
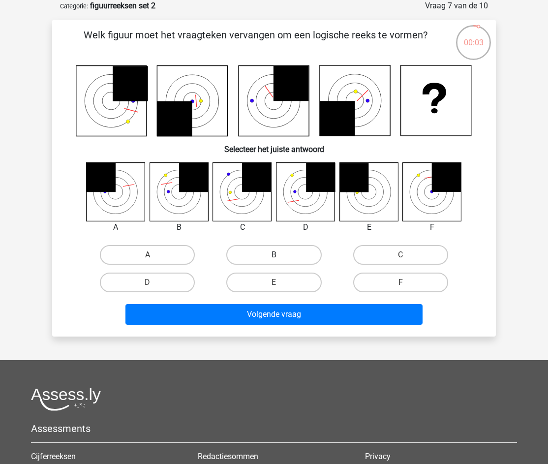
click at [295, 259] on label "B" at bounding box center [273, 255] width 95 height 20
click at [280, 259] on input "B" at bounding box center [277, 258] width 6 height 6
radio input "true"
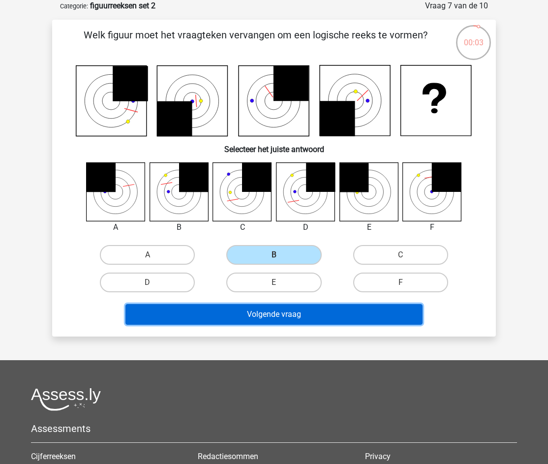
click at [301, 319] on button "Volgende vraag" at bounding box center [274, 314] width 298 height 21
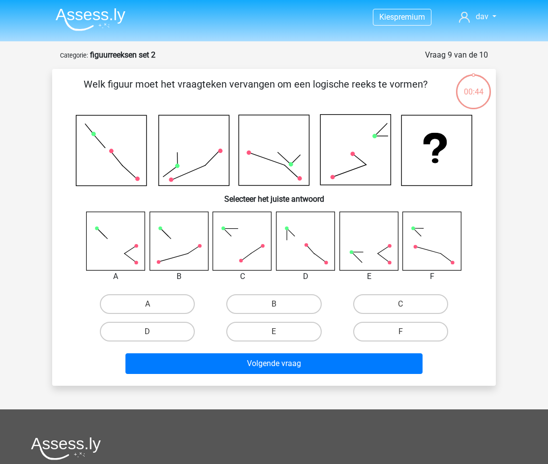
scroll to position [49, 0]
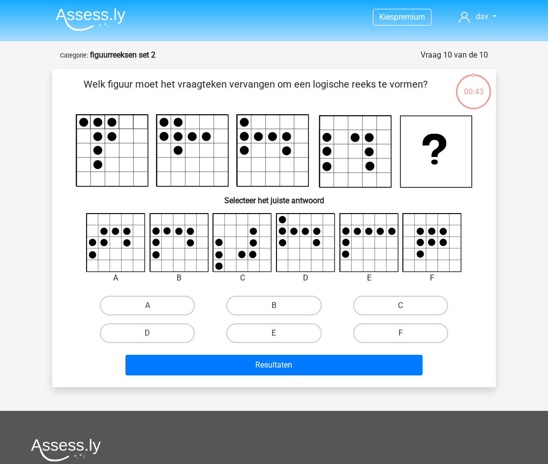
scroll to position [49, 0]
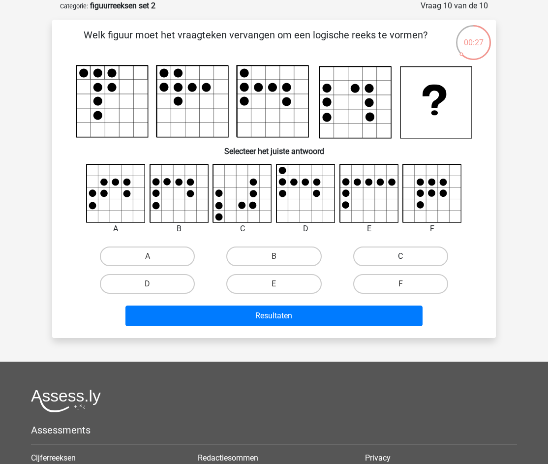
click at [394, 256] on label "C" at bounding box center [400, 257] width 95 height 20
click at [401, 256] on input "C" at bounding box center [404, 259] width 6 height 6
radio input "true"
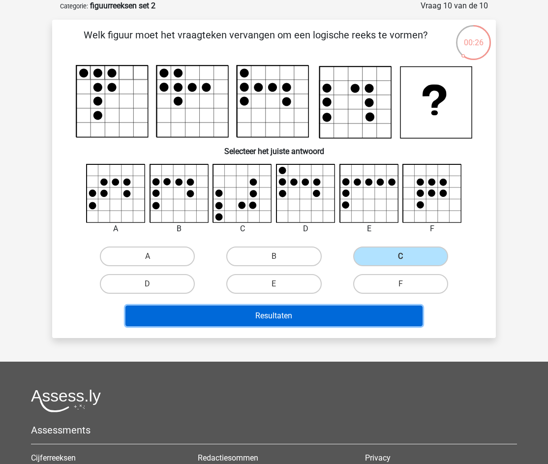
click at [354, 317] on button "Resultaten" at bounding box center [274, 316] width 298 height 21
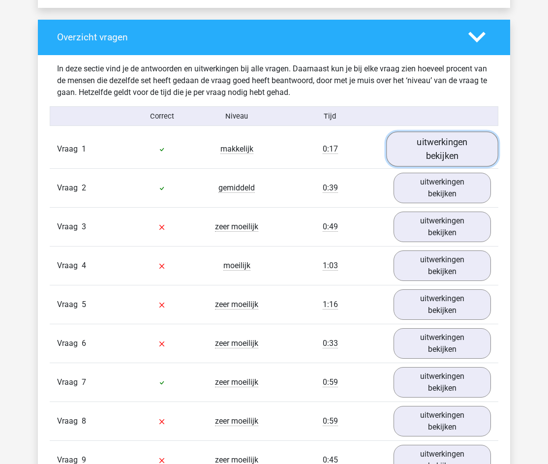
click at [424, 155] on link "uitwerkingen bekijken" at bounding box center [442, 148] width 112 height 35
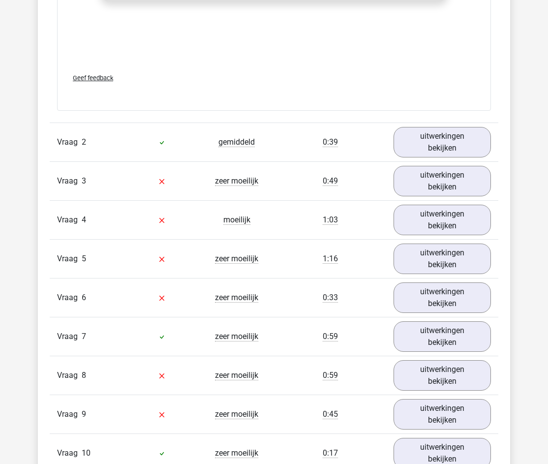
scroll to position [1560, 0]
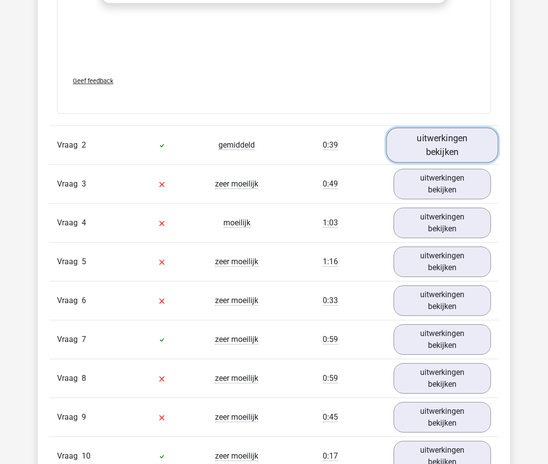
click at [429, 148] on link "uitwerkingen bekijken" at bounding box center [442, 145] width 112 height 35
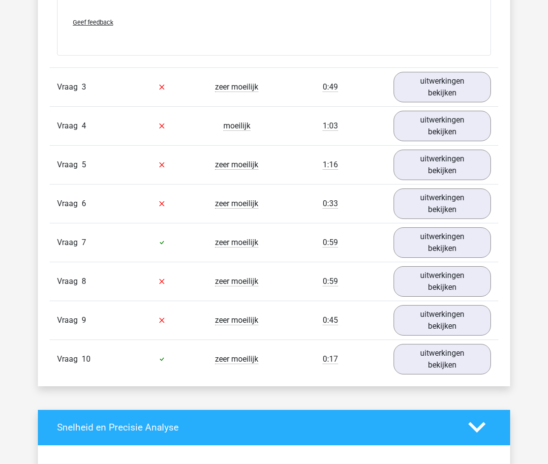
scroll to position [2470, 0]
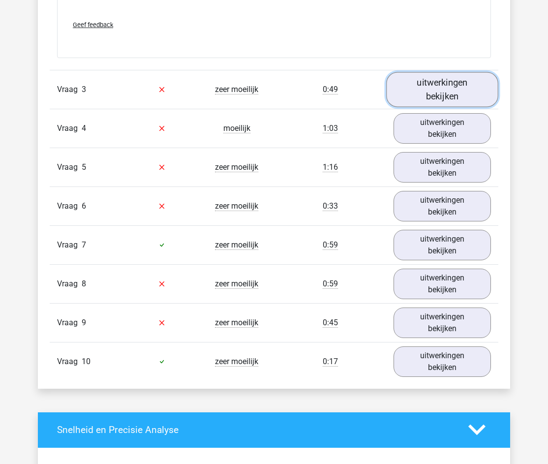
click at [418, 84] on link "uitwerkingen bekijken" at bounding box center [442, 89] width 112 height 35
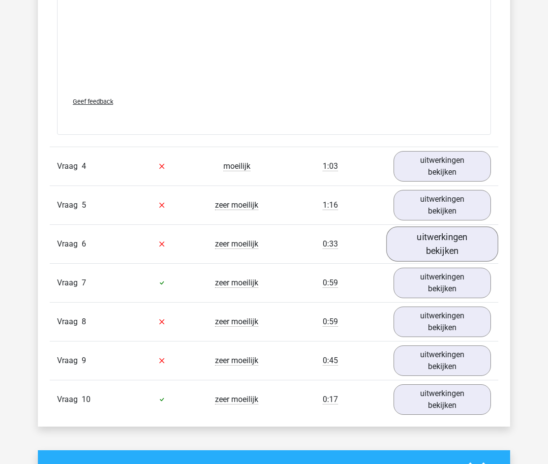
scroll to position [3265, 0]
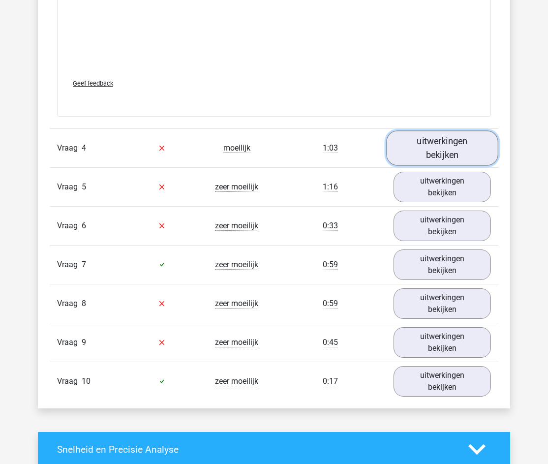
click at [478, 145] on link "uitwerkingen bekijken" at bounding box center [442, 147] width 112 height 35
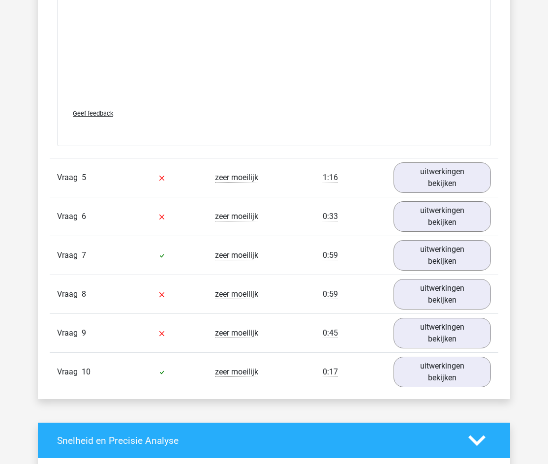
scroll to position [4099, 0]
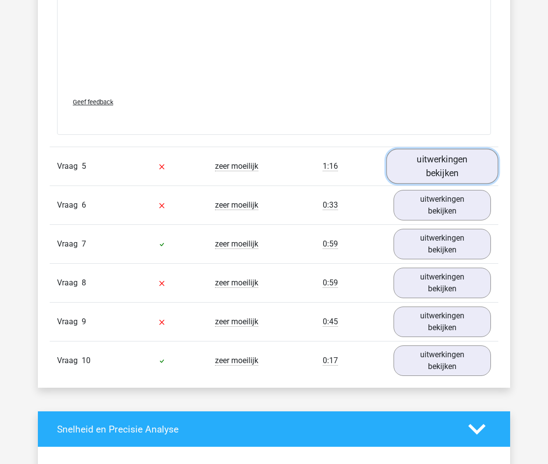
click at [424, 172] on link "uitwerkingen bekijken" at bounding box center [442, 166] width 112 height 35
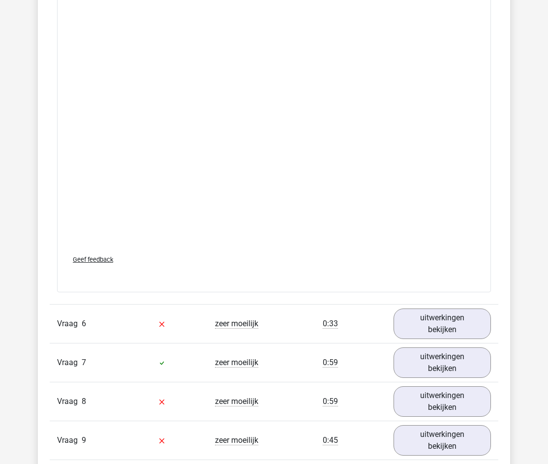
scroll to position [4864, 0]
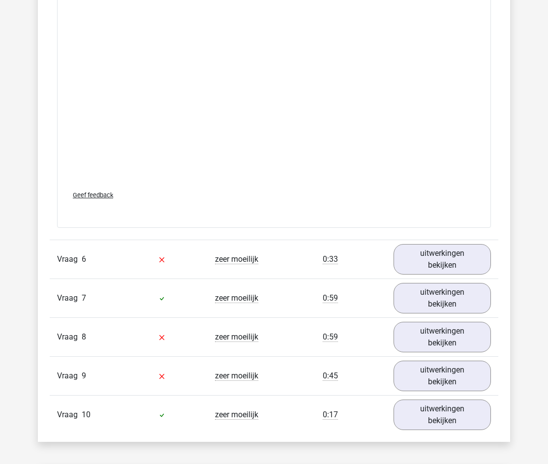
click at [451, 244] on div "Vraag 6 zeer moeilijk 0:33 uitwerkingen bekijken" at bounding box center [274, 259] width 449 height 39
click at [455, 253] on link "uitwerkingen bekijken" at bounding box center [442, 259] width 112 height 35
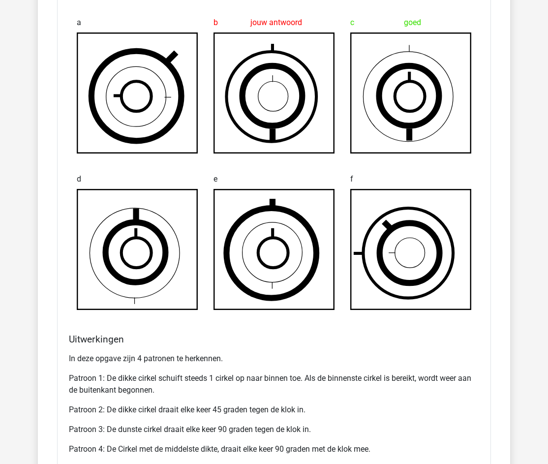
scroll to position [5264, 0]
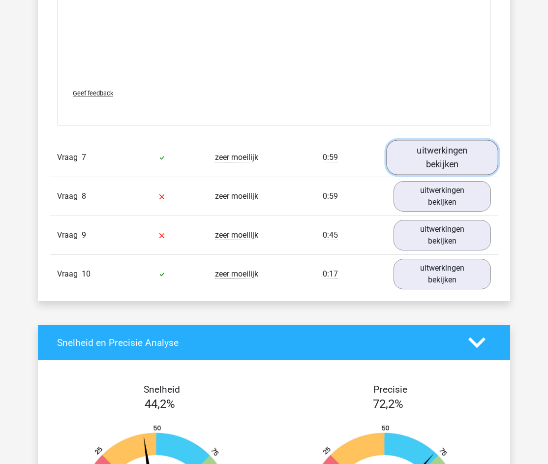
click at [438, 162] on link "uitwerkingen bekijken" at bounding box center [442, 157] width 112 height 35
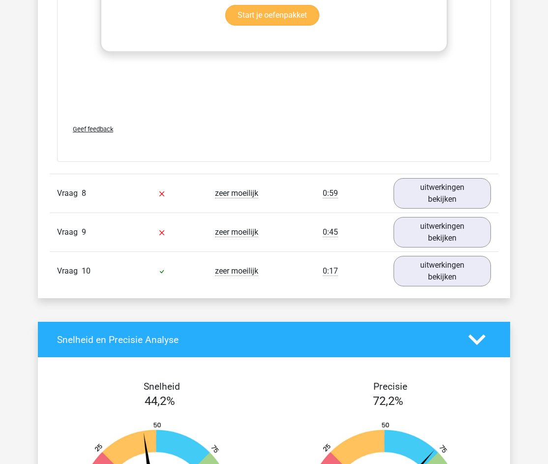
scroll to position [6679, 0]
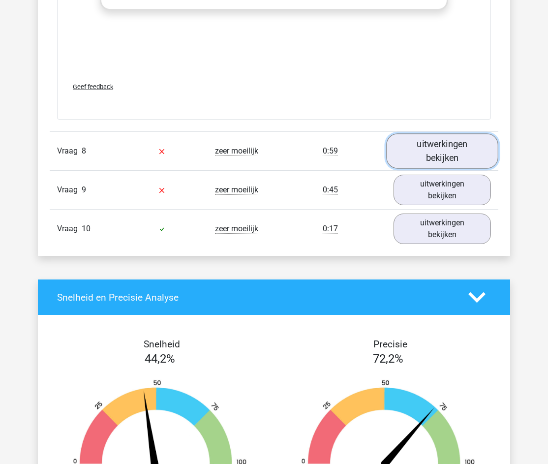
click at [419, 150] on link "uitwerkingen bekijken" at bounding box center [442, 150] width 112 height 35
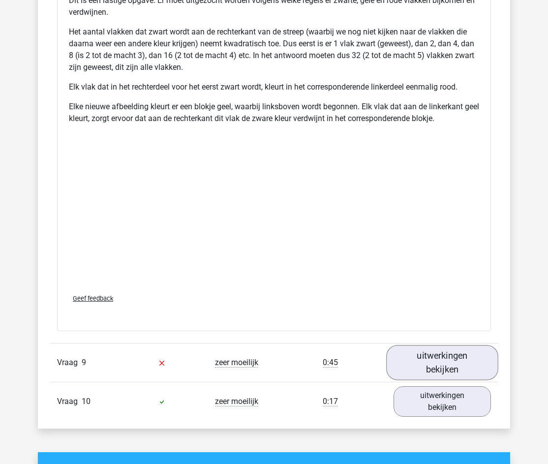
scroll to position [7377, 0]
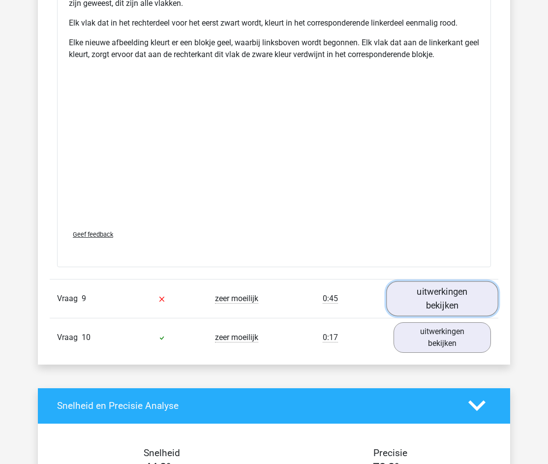
click at [446, 303] on link "uitwerkingen bekijken" at bounding box center [442, 298] width 112 height 35
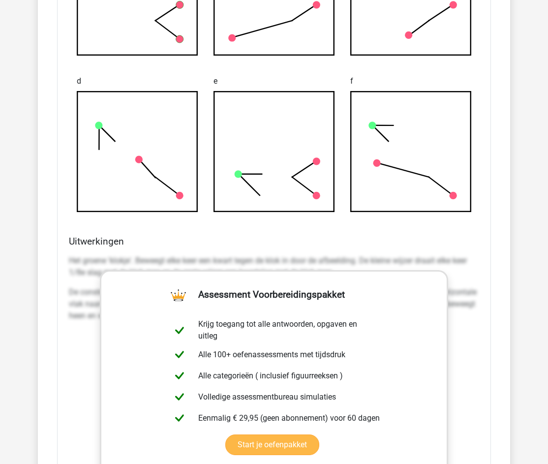
scroll to position [8014, 0]
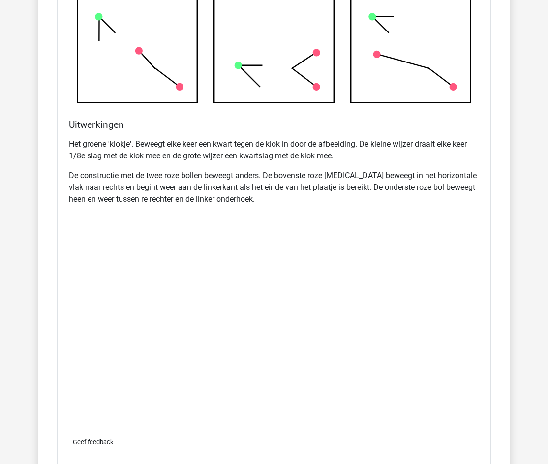
click at [312, 235] on div "Het groene 'klokje'. Beweegt elke keer een kwart tegen de klok in door de afbee…" at bounding box center [274, 281] width 410 height 295
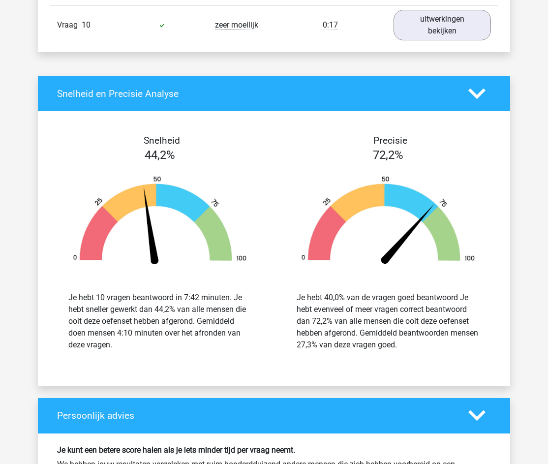
scroll to position [8491, 0]
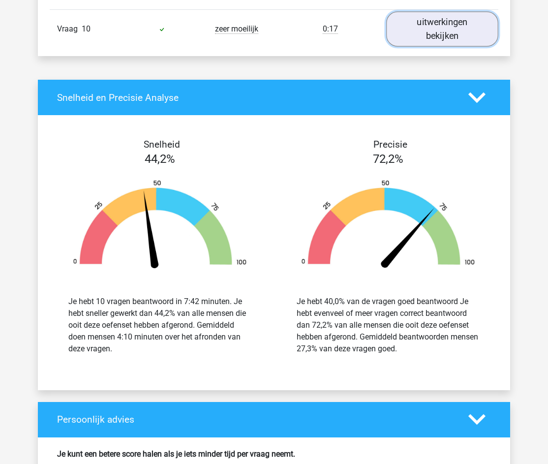
click at [450, 36] on link "uitwerkingen bekijken" at bounding box center [442, 29] width 112 height 35
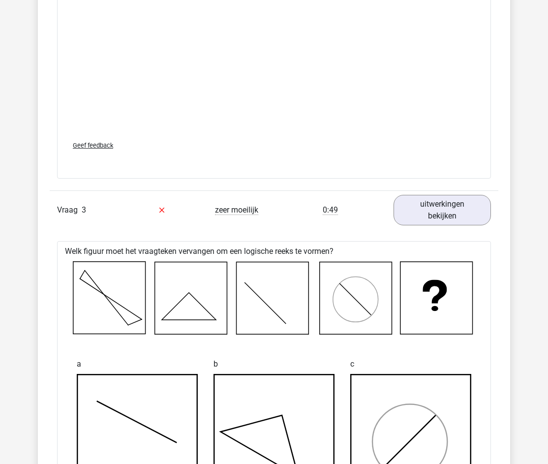
scroll to position [2062, 0]
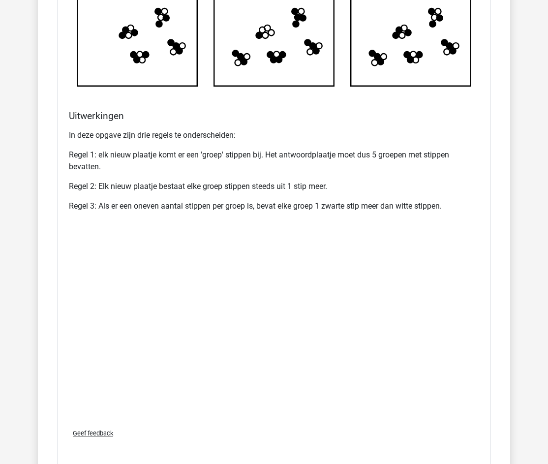
drag, startPoint x: 367, startPoint y: 146, endPoint x: 326, endPoint y: 168, distance: 46.0
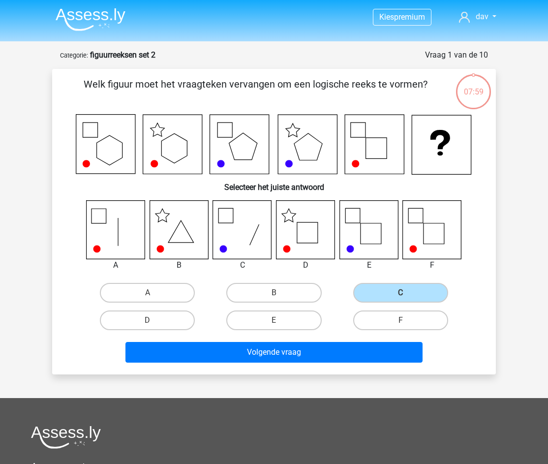
click at [116, 18] on img at bounding box center [91, 19] width 70 height 23
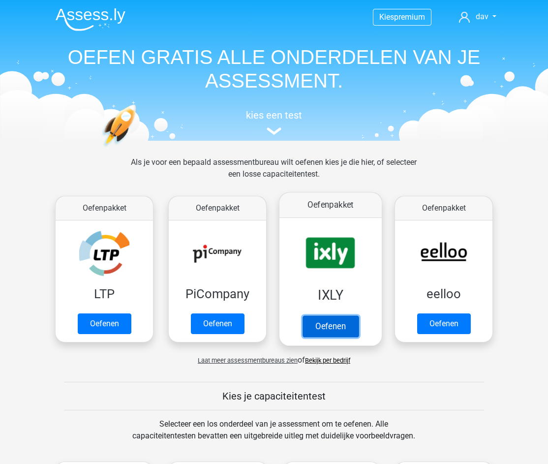
click at [327, 315] on link "Oefenen" at bounding box center [331, 326] width 56 height 22
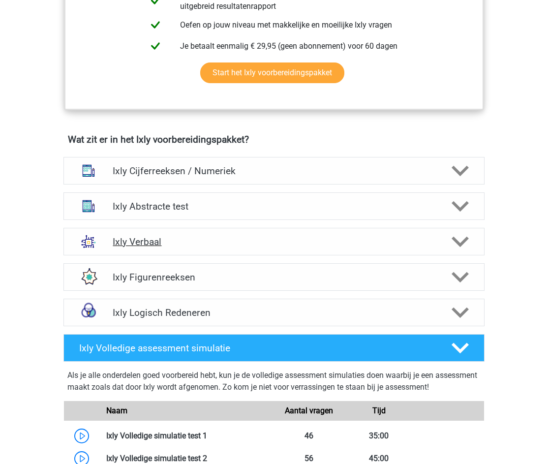
scroll to position [548, 0]
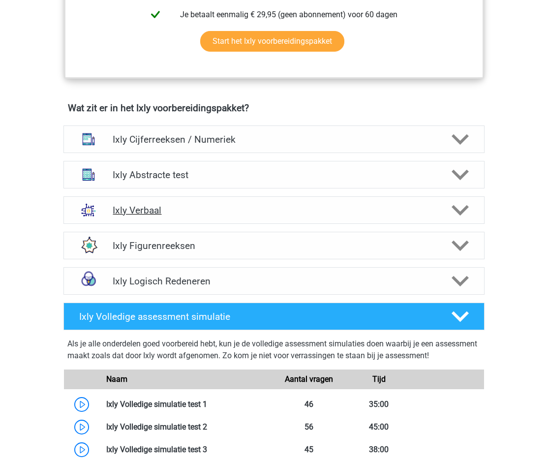
click at [256, 210] on h4 "Ixly Verbaal" at bounding box center [274, 210] width 322 height 11
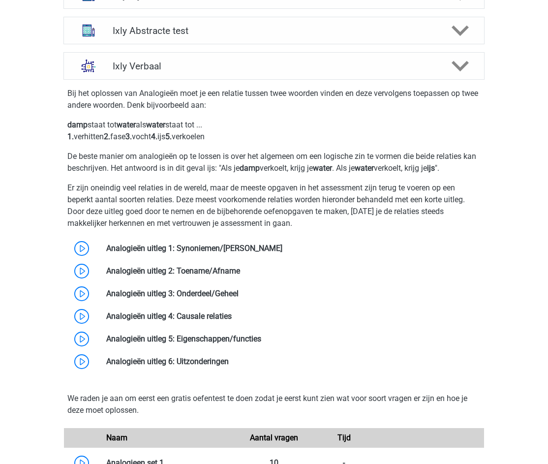
scroll to position [655, 0]
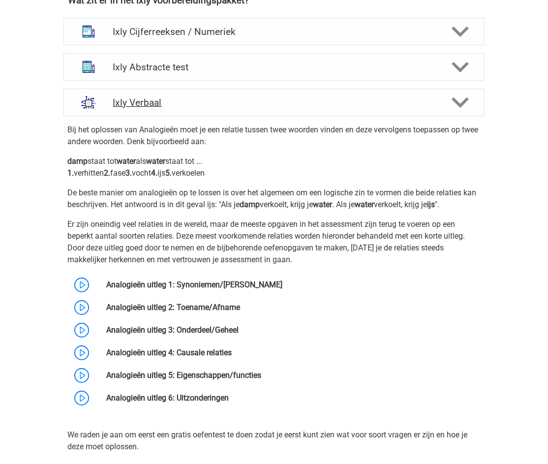
click at [199, 98] on h4 "Ixly Verbaal" at bounding box center [274, 102] width 322 height 11
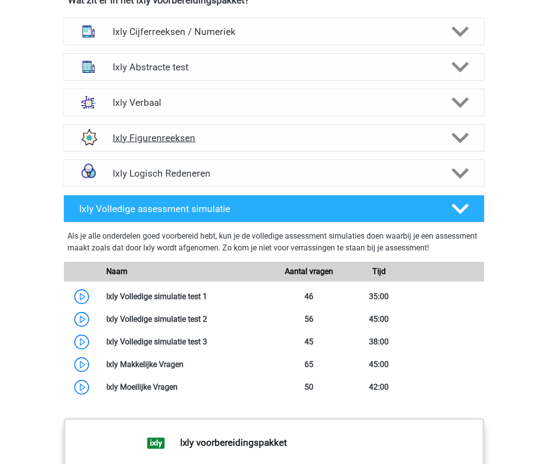
click at [239, 144] on div "Ixly Figurenreeksen" at bounding box center [273, 138] width 421 height 28
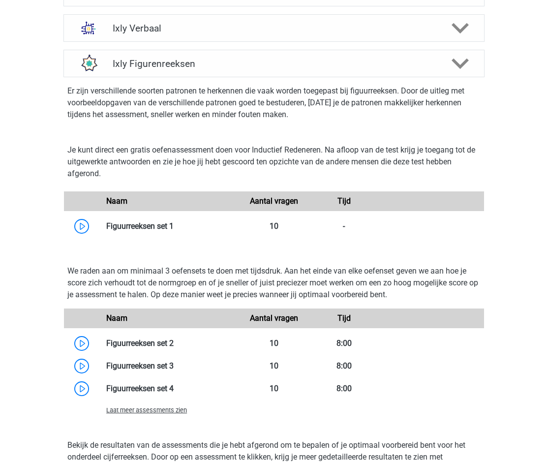
scroll to position [782, 0]
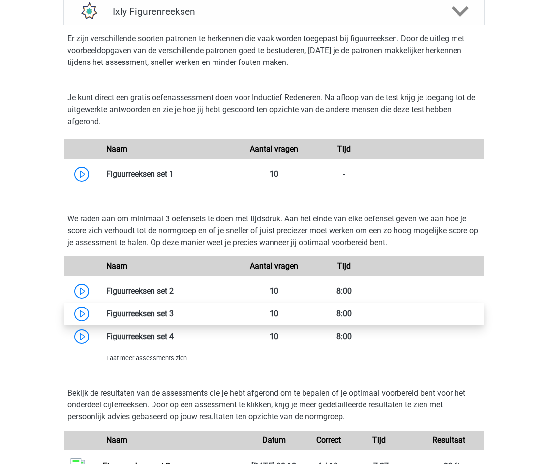
click at [174, 314] on link at bounding box center [174, 313] width 0 height 9
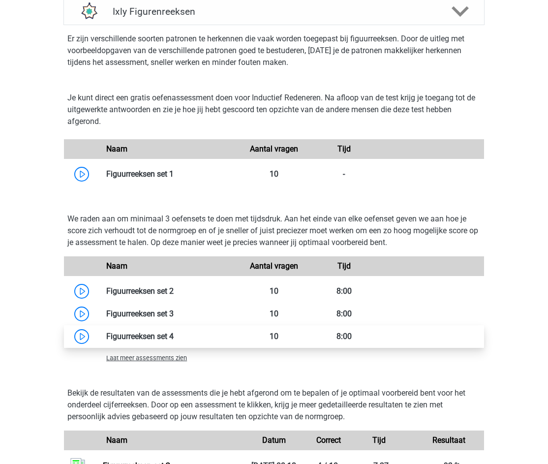
click at [174, 335] on link at bounding box center [174, 336] width 0 height 9
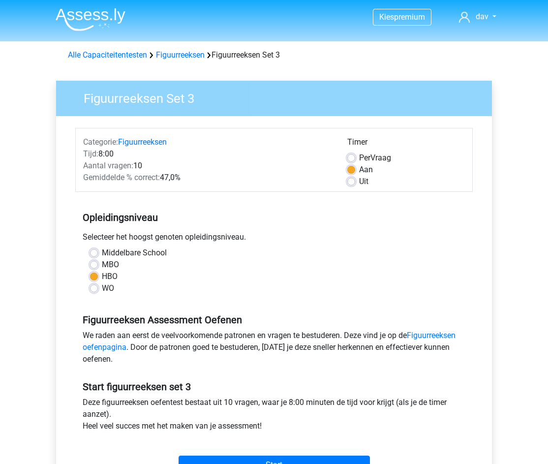
drag, startPoint x: 232, startPoint y: 234, endPoint x: 227, endPoint y: 237, distance: 5.5
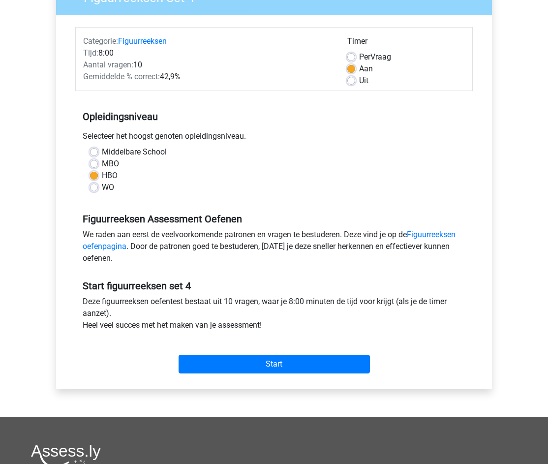
scroll to position [150, 0]
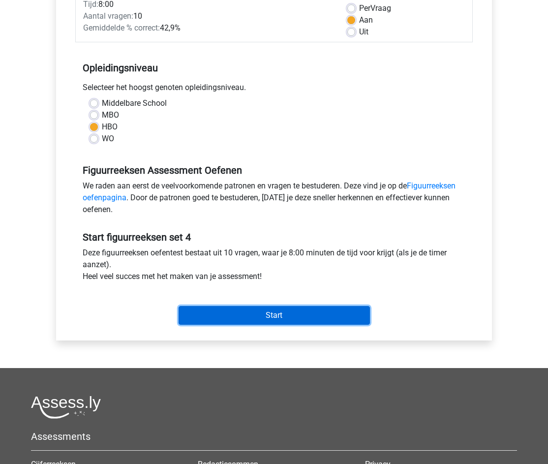
click at [275, 320] on input "Start" at bounding box center [274, 315] width 191 height 19
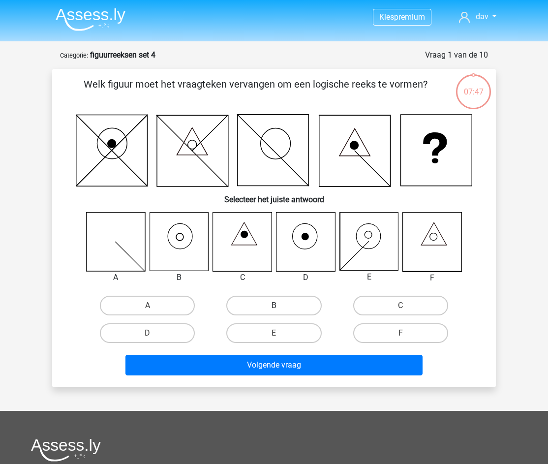
click at [284, 304] on label "B" at bounding box center [273, 306] width 95 height 20
click at [280, 306] on input "B" at bounding box center [277, 309] width 6 height 6
radio input "true"
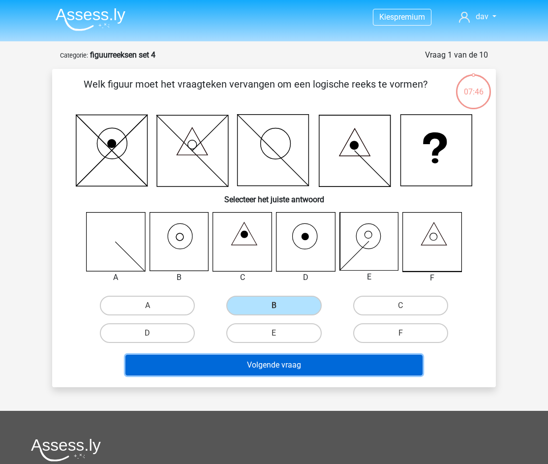
click at [295, 368] on button "Volgende vraag" at bounding box center [274, 365] width 298 height 21
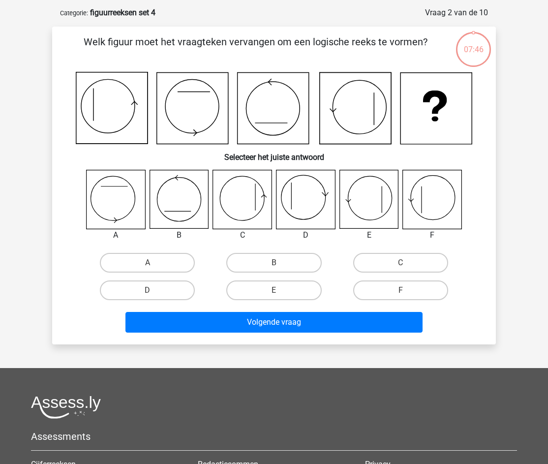
scroll to position [49, 0]
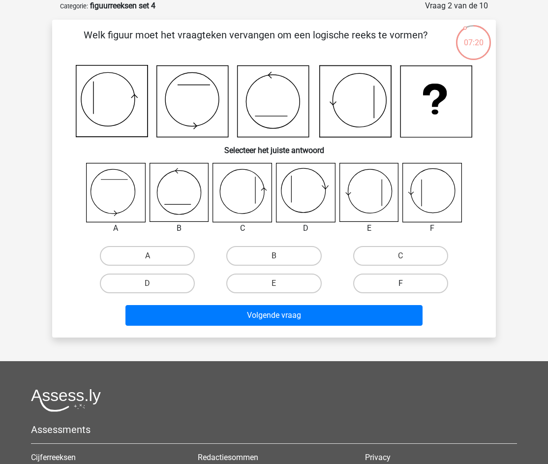
click at [400, 278] on label "F" at bounding box center [400, 284] width 95 height 20
click at [401, 283] on input "F" at bounding box center [404, 286] width 6 height 6
radio input "true"
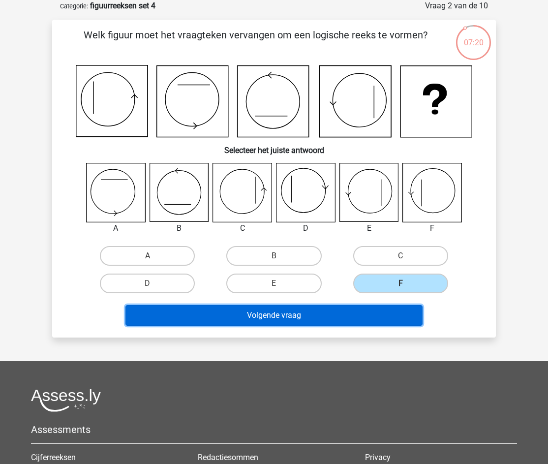
click at [366, 322] on button "Volgende vraag" at bounding box center [274, 315] width 298 height 21
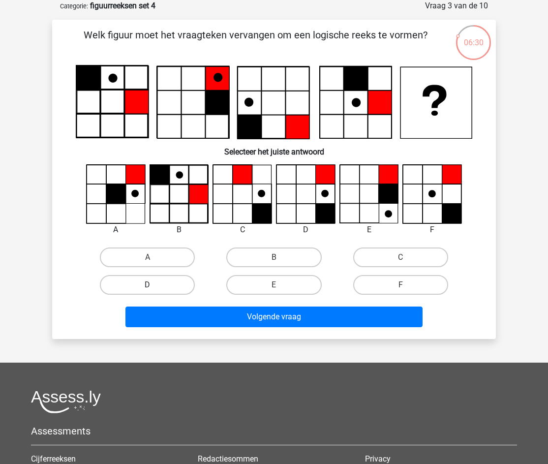
click at [158, 286] on label "D" at bounding box center [147, 285] width 95 height 20
click at [154, 286] on input "D" at bounding box center [151, 288] width 6 height 6
radio input "true"
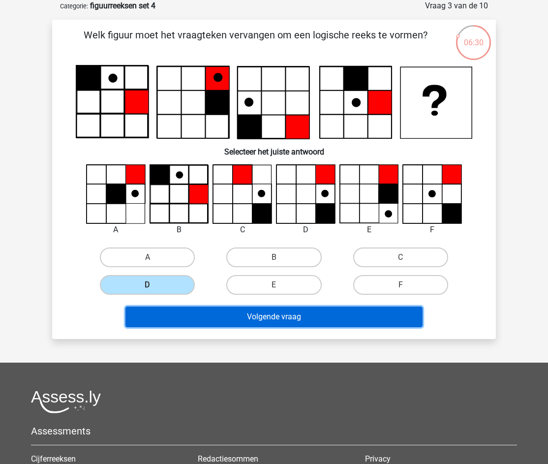
click at [199, 316] on button "Volgende vraag" at bounding box center [274, 317] width 298 height 21
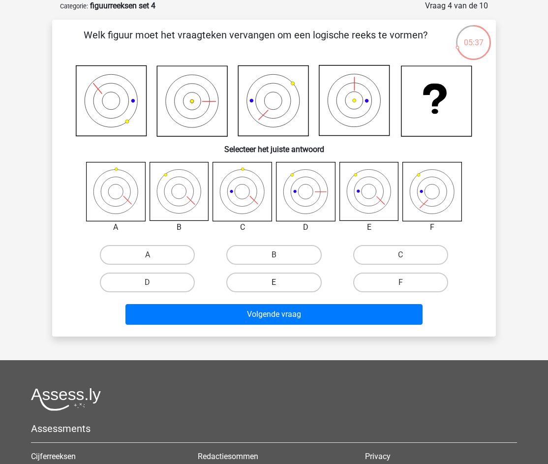
click at [248, 286] on label "E" at bounding box center [273, 283] width 95 height 20
click at [274, 286] on input "E" at bounding box center [277, 285] width 6 height 6
radio input "true"
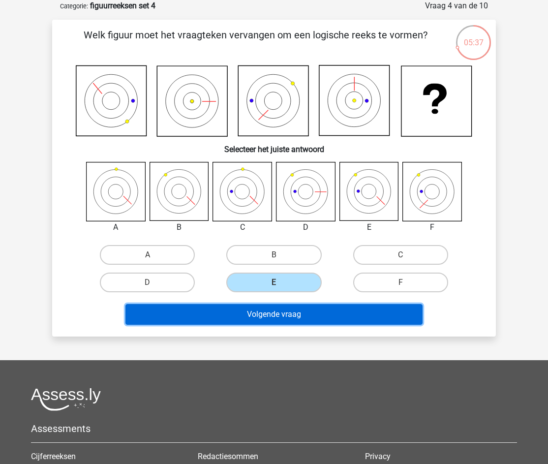
click at [280, 311] on button "Volgende vraag" at bounding box center [274, 314] width 298 height 21
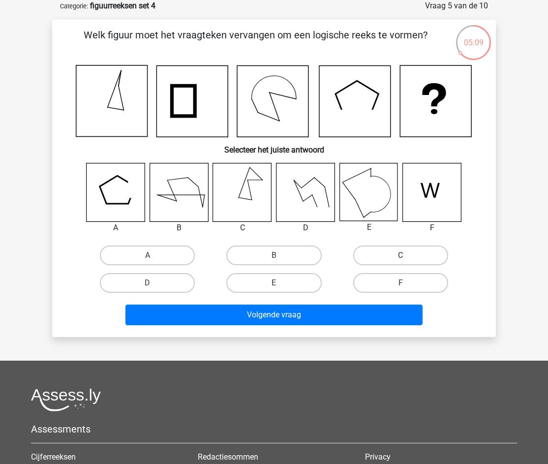
click at [387, 258] on label "C" at bounding box center [400, 256] width 95 height 20
click at [401, 258] on input "C" at bounding box center [404, 258] width 6 height 6
radio input "true"
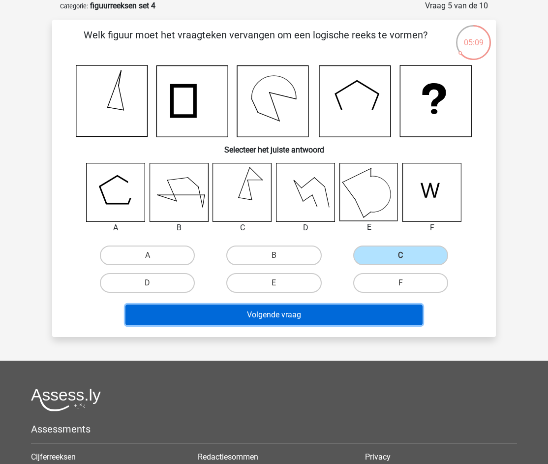
click at [366, 308] on button "Volgende vraag" at bounding box center [274, 315] width 298 height 21
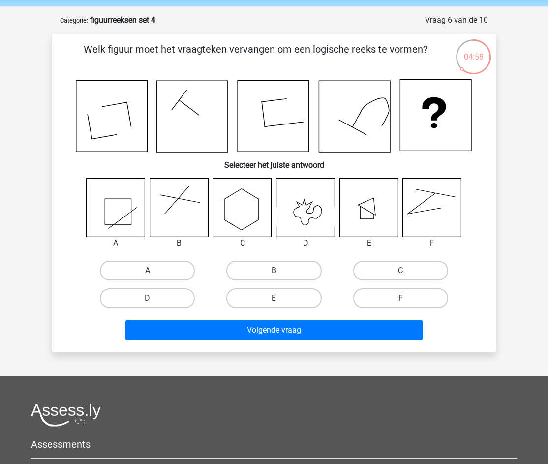
scroll to position [38, 0]
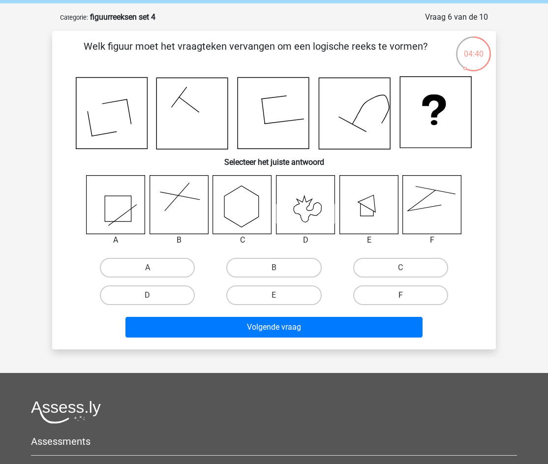
click at [366, 295] on label "F" at bounding box center [400, 295] width 95 height 20
click at [401, 295] on input "F" at bounding box center [404, 298] width 6 height 6
radio input "true"
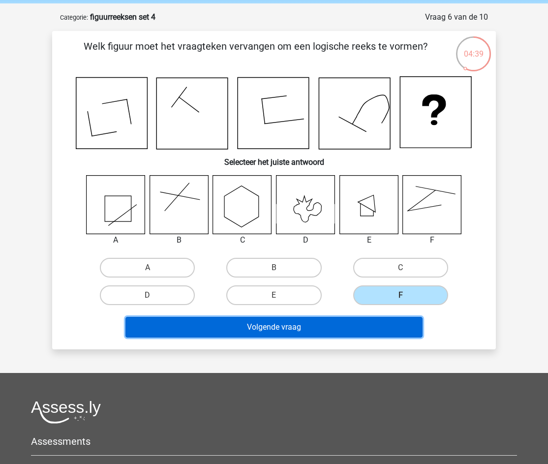
click at [336, 326] on button "Volgende vraag" at bounding box center [274, 327] width 298 height 21
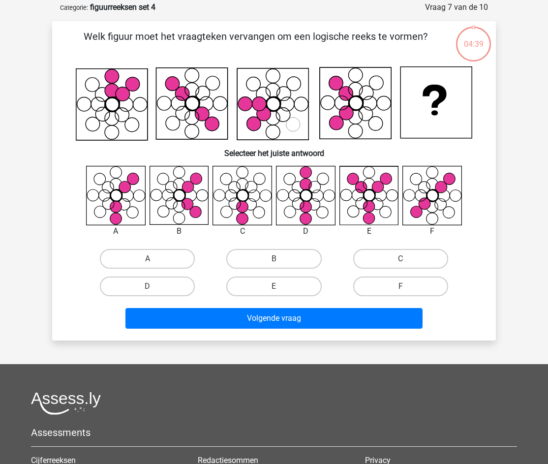
scroll to position [49, 0]
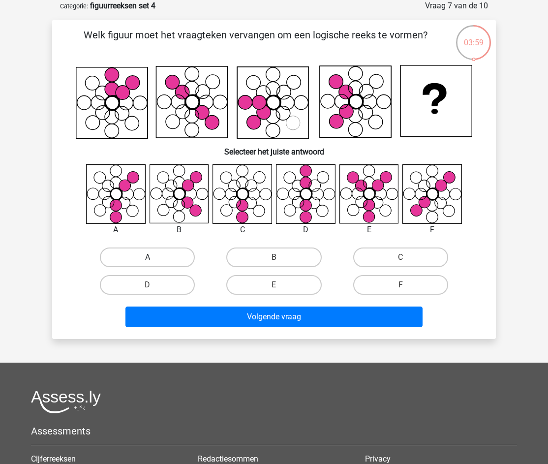
click at [149, 249] on label "A" at bounding box center [147, 258] width 95 height 20
click at [149, 257] on input "A" at bounding box center [151, 260] width 6 height 6
radio input "true"
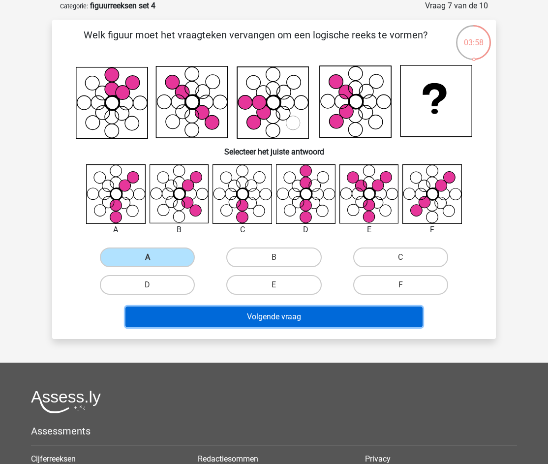
click at [225, 315] on button "Volgende vraag" at bounding box center [274, 317] width 298 height 21
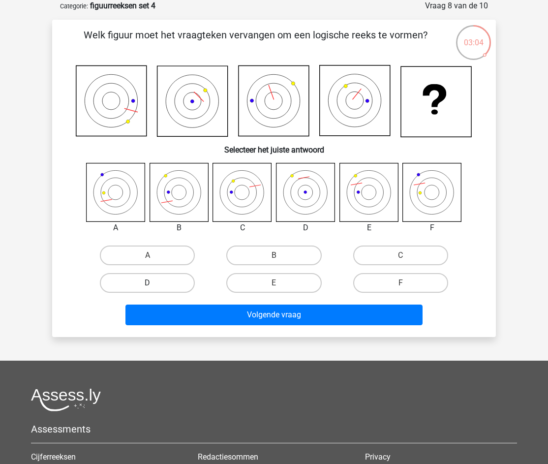
click at [169, 285] on label "D" at bounding box center [147, 283] width 95 height 20
click at [154, 285] on input "D" at bounding box center [151, 286] width 6 height 6
radio input "true"
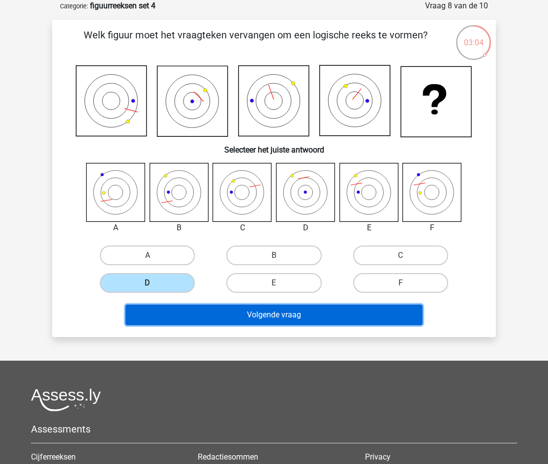
click at [218, 312] on button "Volgende vraag" at bounding box center [274, 315] width 298 height 21
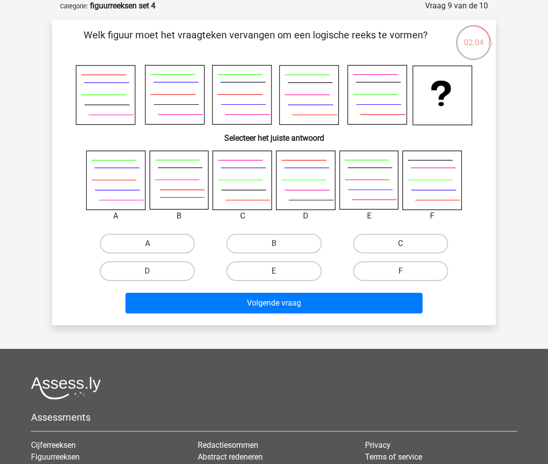
click at [382, 249] on label "C" at bounding box center [400, 244] width 95 height 20
click at [401, 249] on input "C" at bounding box center [404, 247] width 6 height 6
radio input "true"
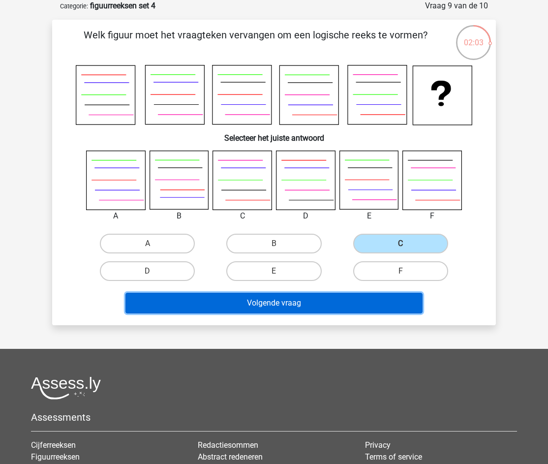
click at [352, 307] on button "Volgende vraag" at bounding box center [274, 303] width 298 height 21
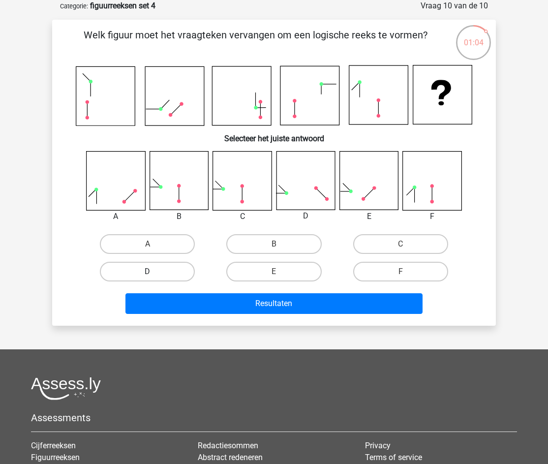
click at [182, 274] on label "D" at bounding box center [147, 272] width 95 height 20
click at [154, 274] on input "D" at bounding box center [151, 275] width 6 height 6
radio input "true"
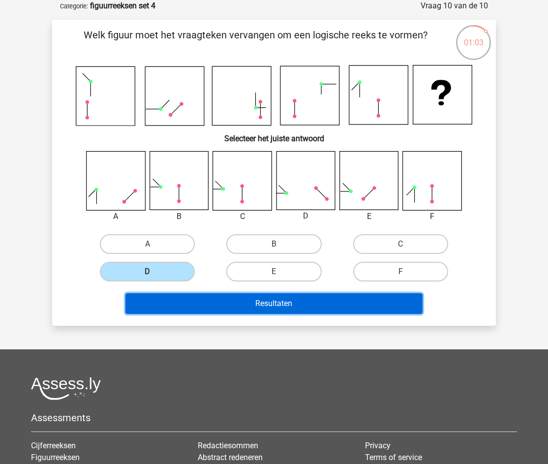
click at [218, 300] on button "Resultaten" at bounding box center [274, 303] width 298 height 21
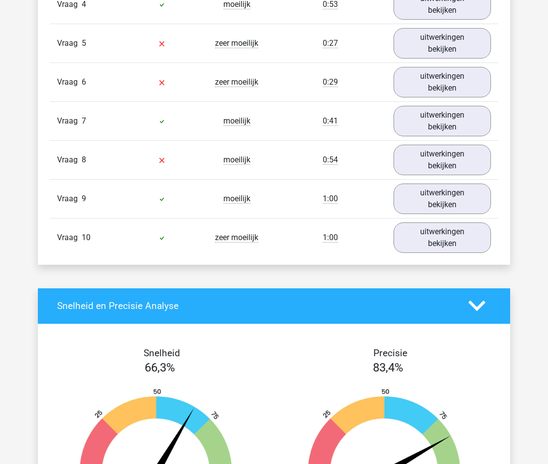
scroll to position [984, 0]
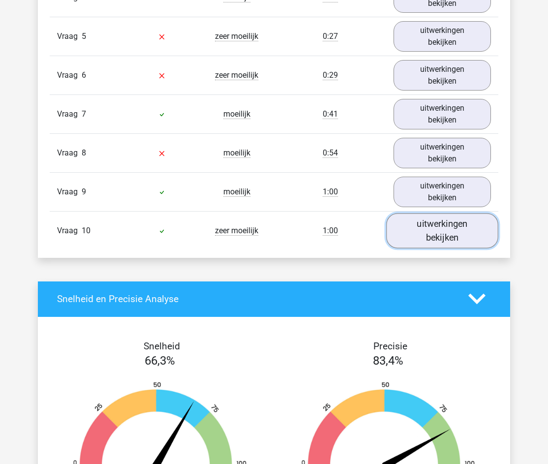
click at [422, 231] on link "uitwerkingen bekijken" at bounding box center [442, 230] width 112 height 35
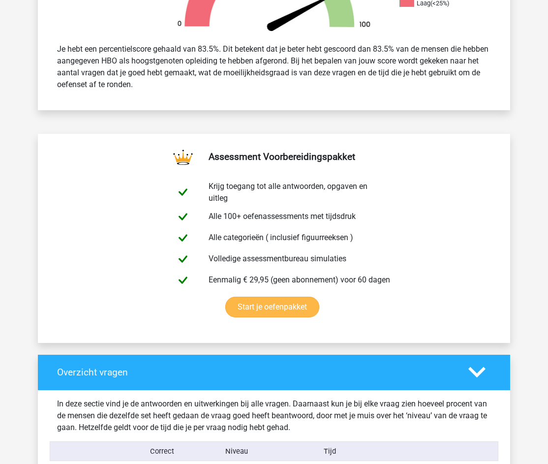
scroll to position [0, 0]
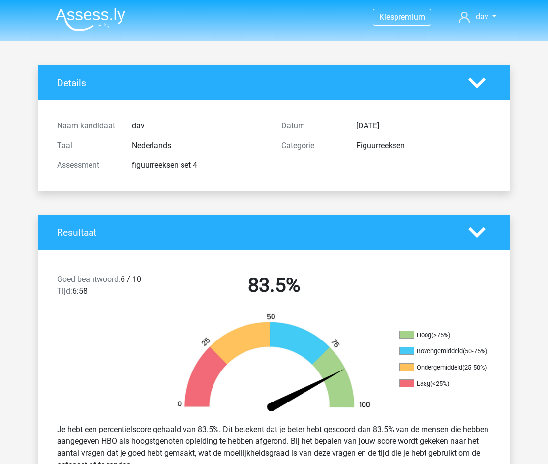
click at [103, 9] on img at bounding box center [91, 19] width 70 height 23
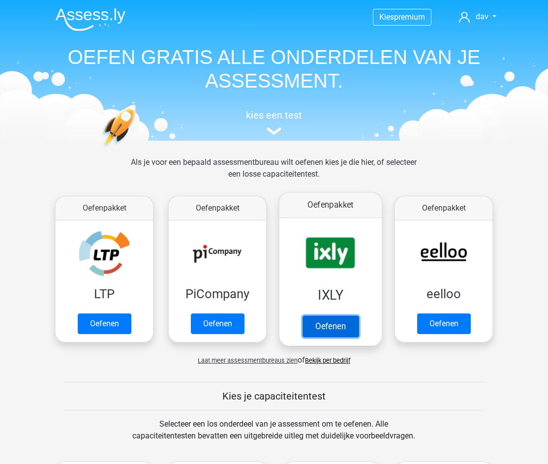
click at [346, 315] on link "Oefenen" at bounding box center [331, 326] width 56 height 22
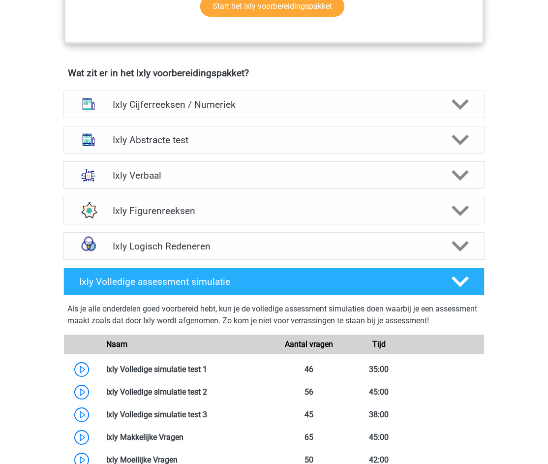
scroll to position [621, 0]
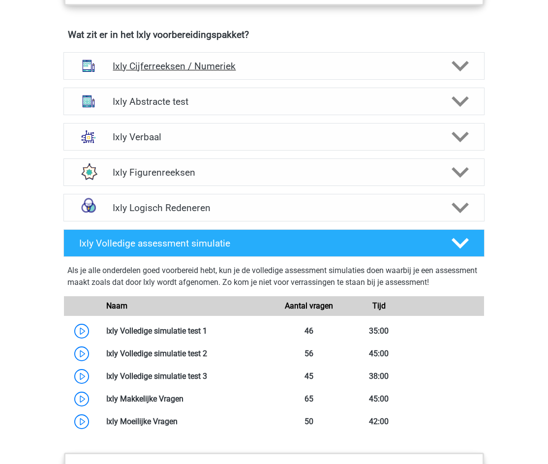
click at [253, 68] on h4 "Ixly Cijferreeksen / Numeriek" at bounding box center [274, 66] width 322 height 11
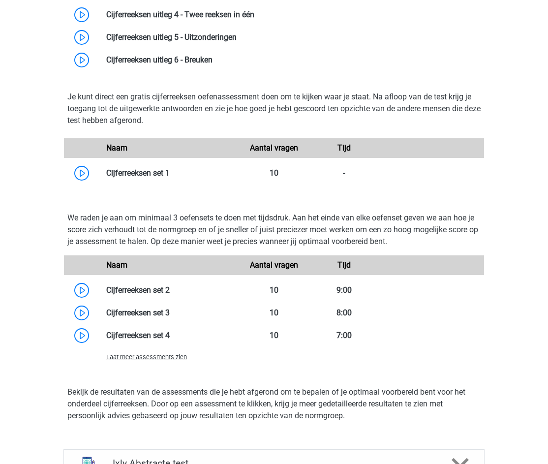
scroll to position [817, 0]
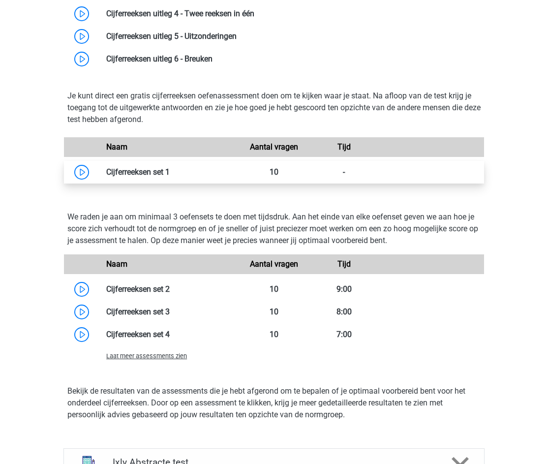
click at [170, 169] on link at bounding box center [170, 171] width 0 height 9
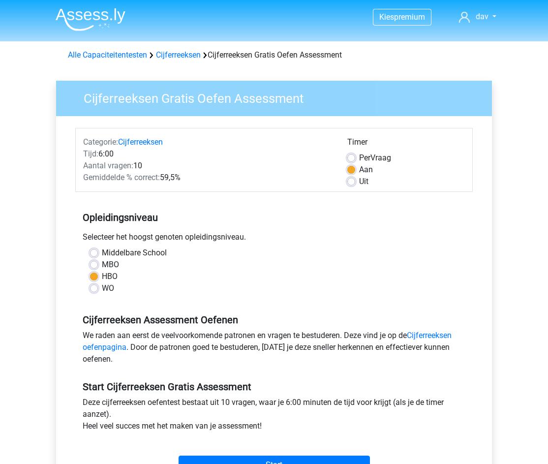
click at [363, 154] on span "Per" at bounding box center [364, 157] width 11 height 9
click at [355, 154] on input "Per Vraag" at bounding box center [351, 157] width 8 height 10
radio input "true"
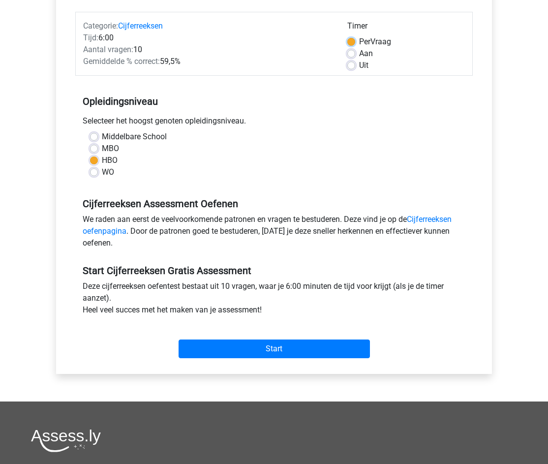
scroll to position [117, 0]
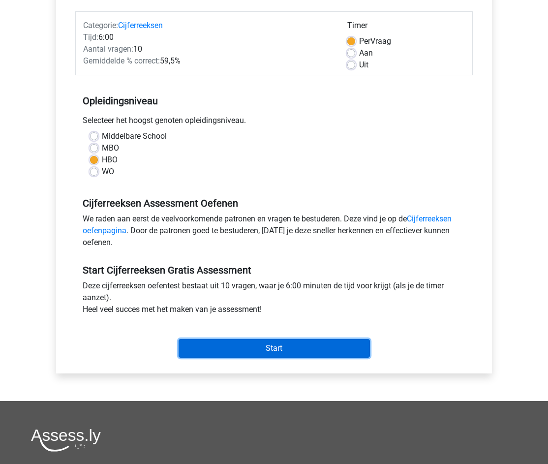
click at [278, 350] on input "Start" at bounding box center [274, 348] width 191 height 19
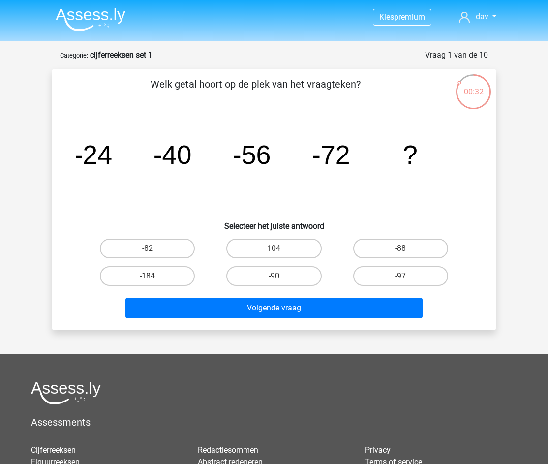
drag, startPoint x: 183, startPoint y: 102, endPoint x: 172, endPoint y: 113, distance: 14.6
